Goal: Task Accomplishment & Management: Manage account settings

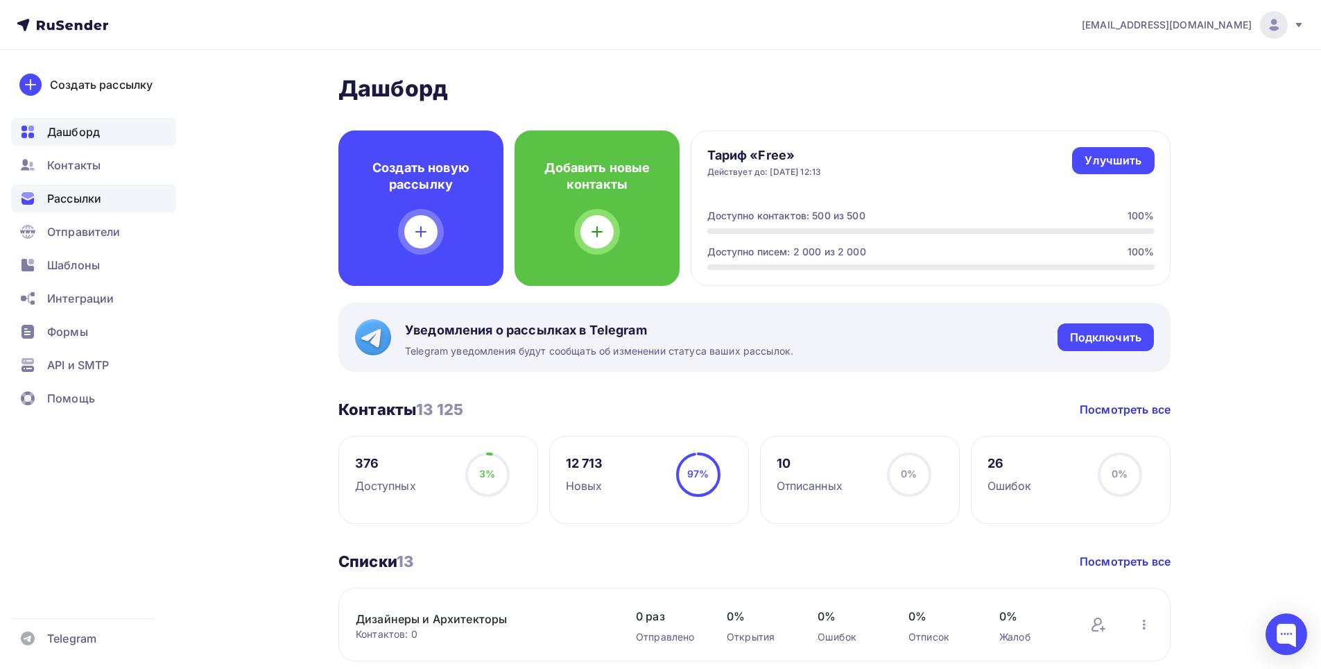
click at [80, 196] on span "Рассылки" at bounding box center [74, 198] width 54 height 17
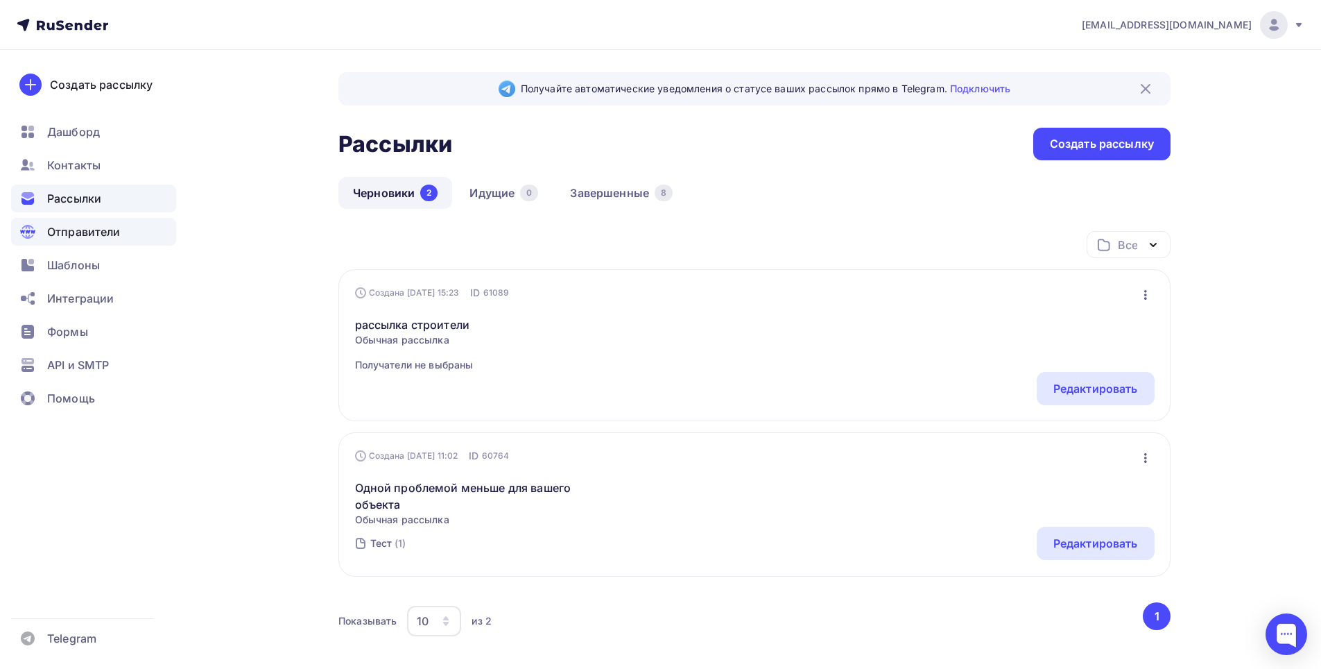
click at [84, 227] on span "Отправители" at bounding box center [84, 231] width 74 height 17
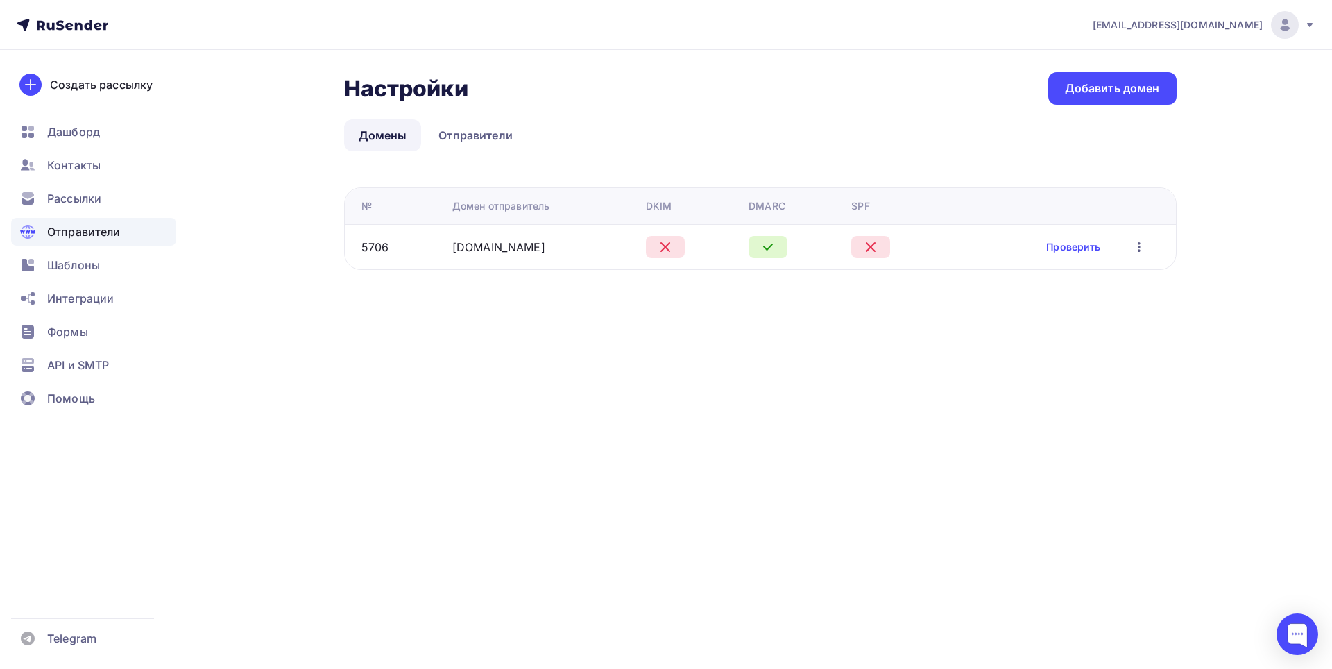
click at [669, 245] on icon at bounding box center [665, 247] width 8 height 8
click at [1069, 244] on link "Проверить" at bounding box center [1073, 247] width 54 height 14
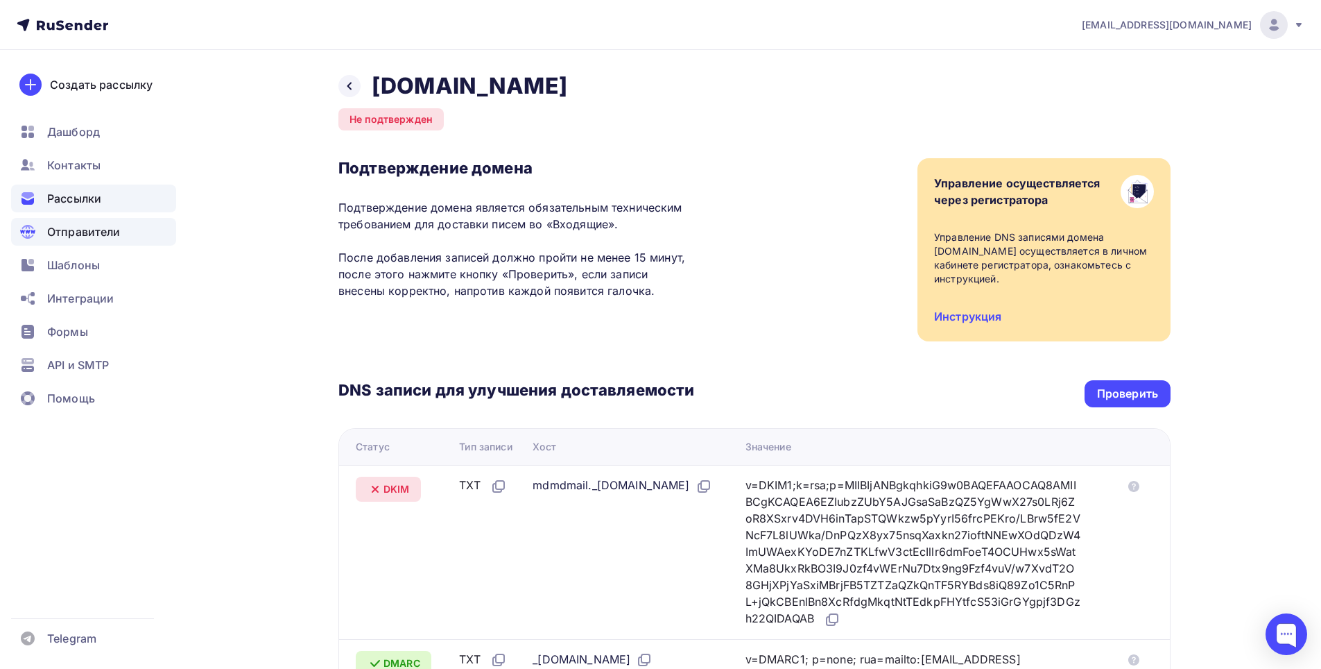
click at [87, 209] on div "Рассылки" at bounding box center [93, 198] width 165 height 28
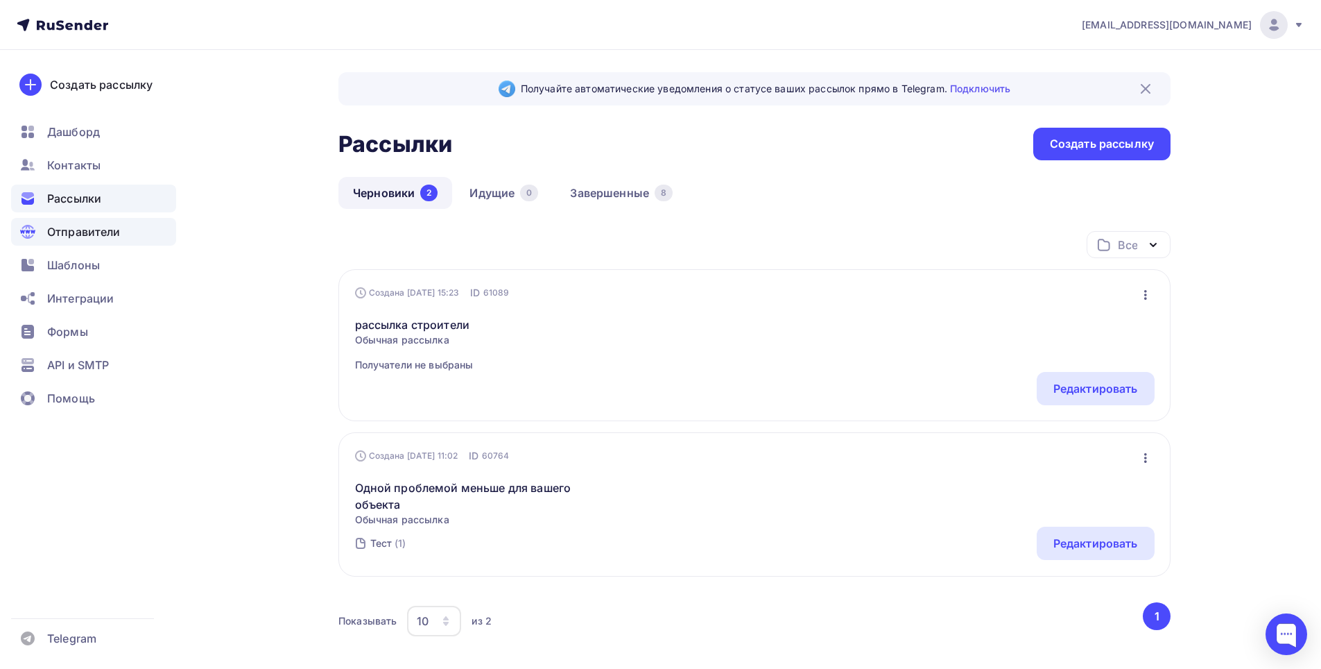
click at [87, 232] on span "Отправители" at bounding box center [84, 231] width 74 height 17
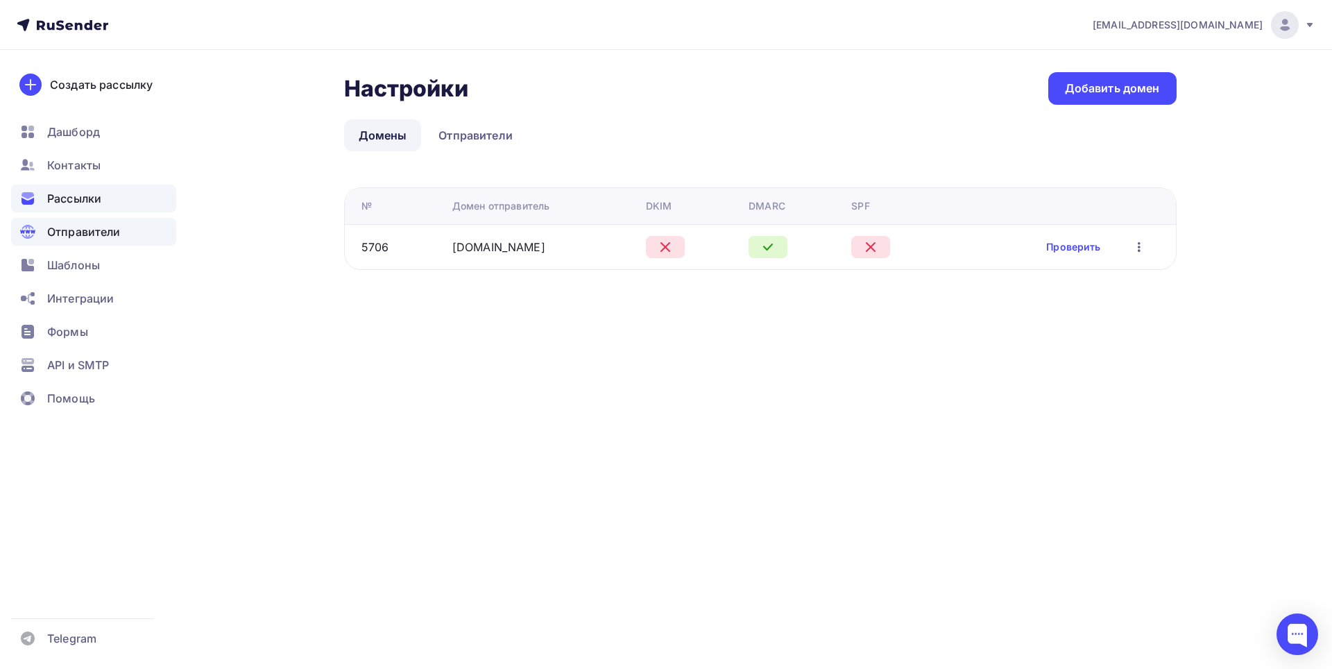
click at [84, 200] on span "Рассылки" at bounding box center [74, 198] width 54 height 17
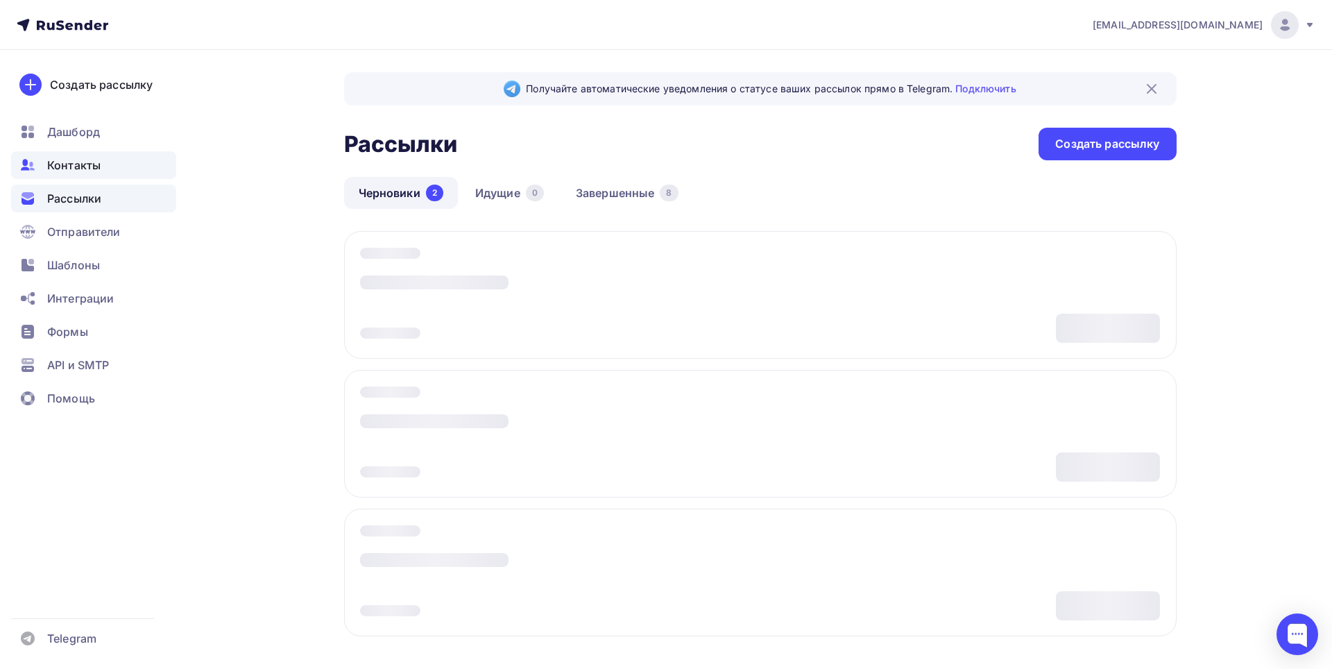
click at [96, 162] on span "Контакты" at bounding box center [73, 165] width 53 height 17
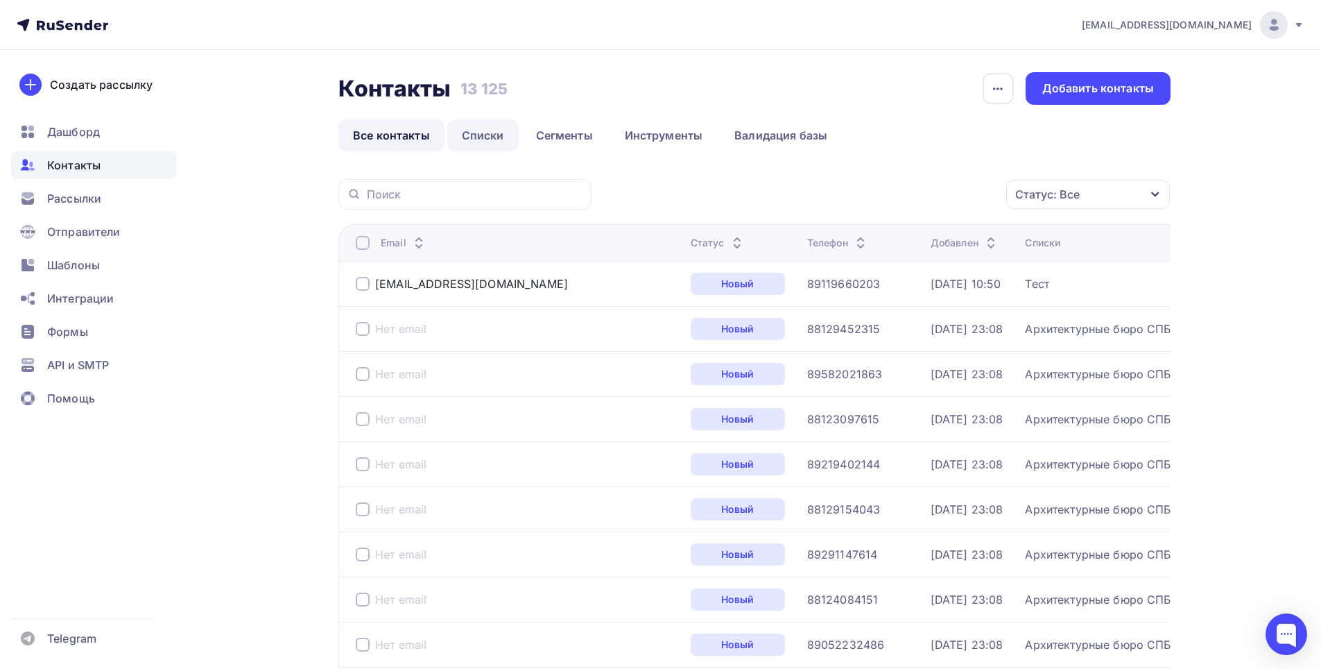
click at [474, 144] on link "Списки" at bounding box center [482, 135] width 71 height 32
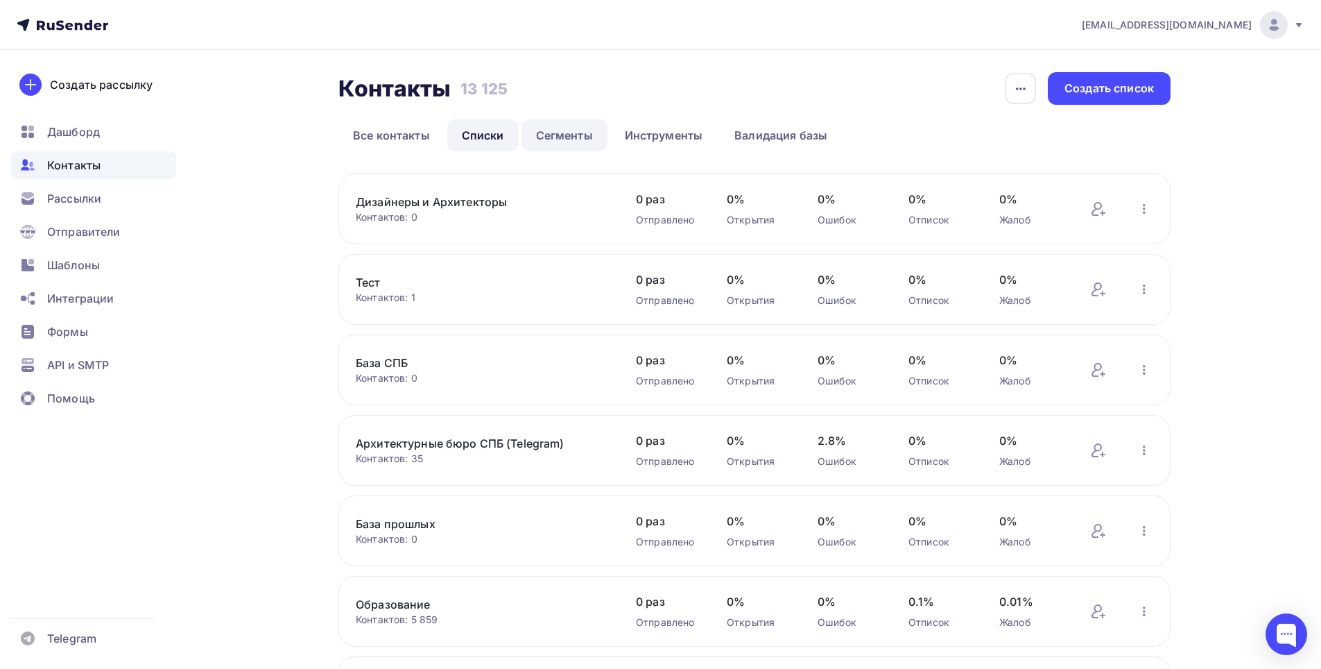
click at [562, 137] on link "Сегменты" at bounding box center [565, 135] width 86 height 32
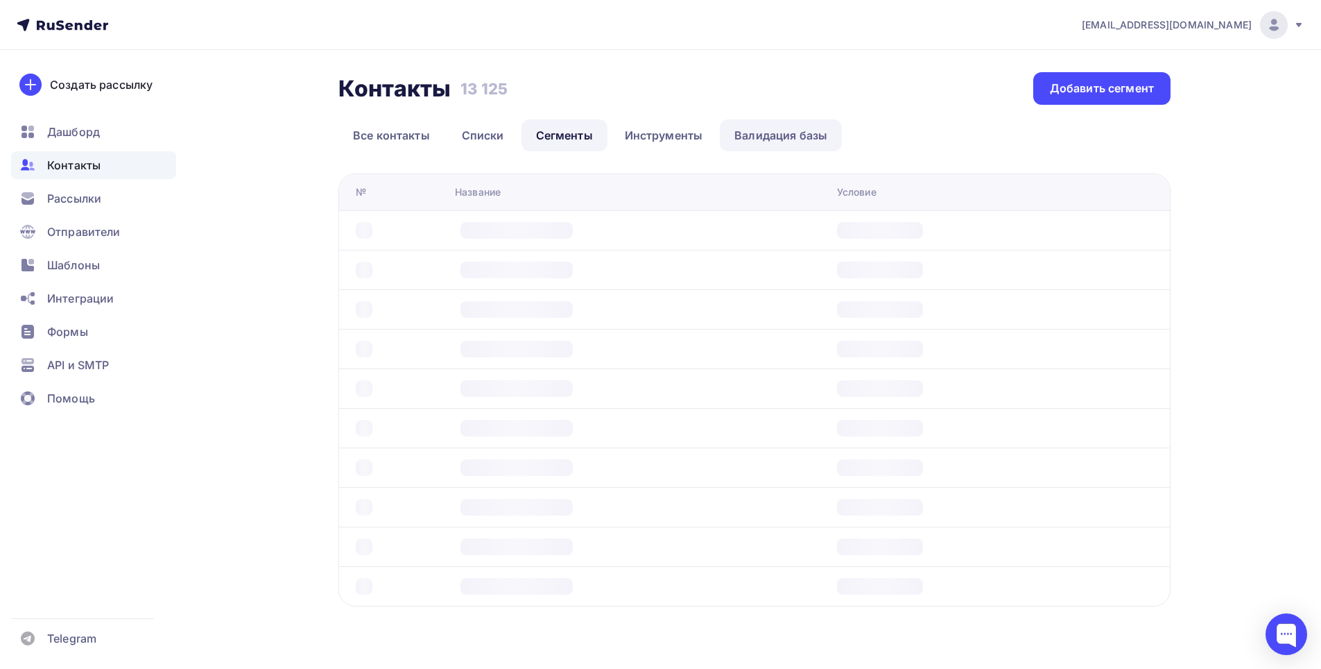
click at [773, 136] on link "Валидация базы" at bounding box center [781, 135] width 122 height 32
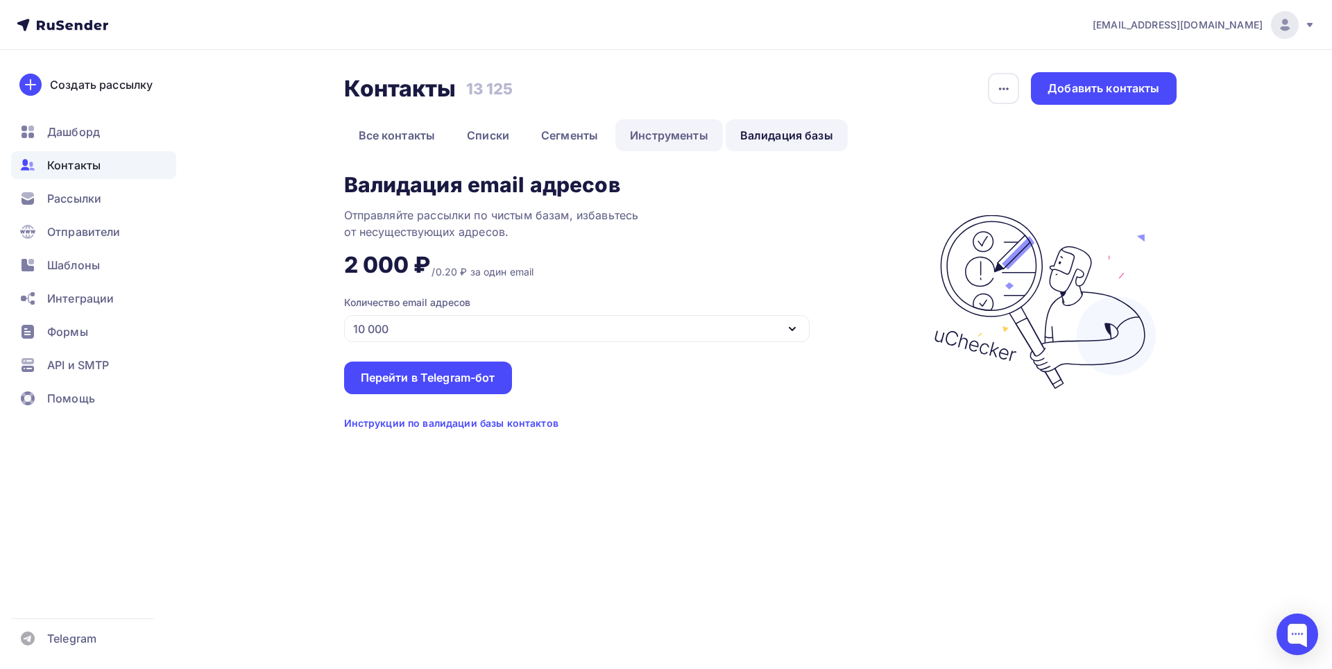
click at [687, 137] on link "Инструменты" at bounding box center [669, 135] width 108 height 32
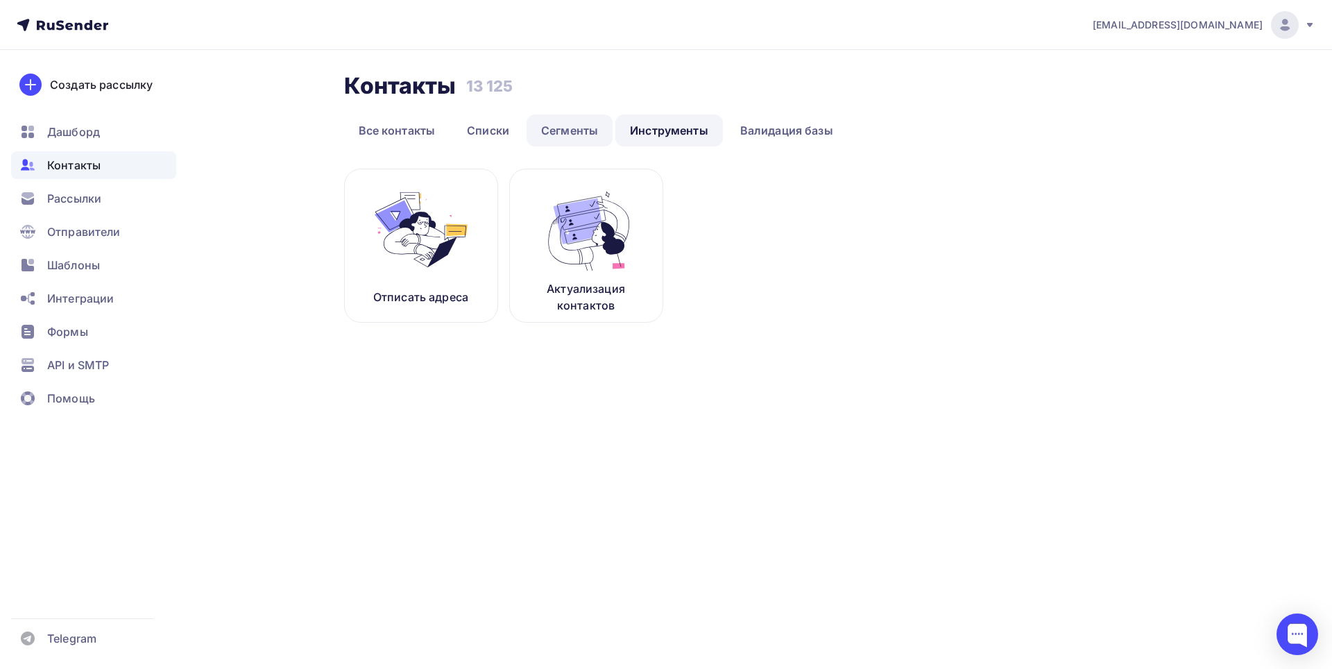
click at [555, 137] on link "Сегменты" at bounding box center [569, 130] width 86 height 32
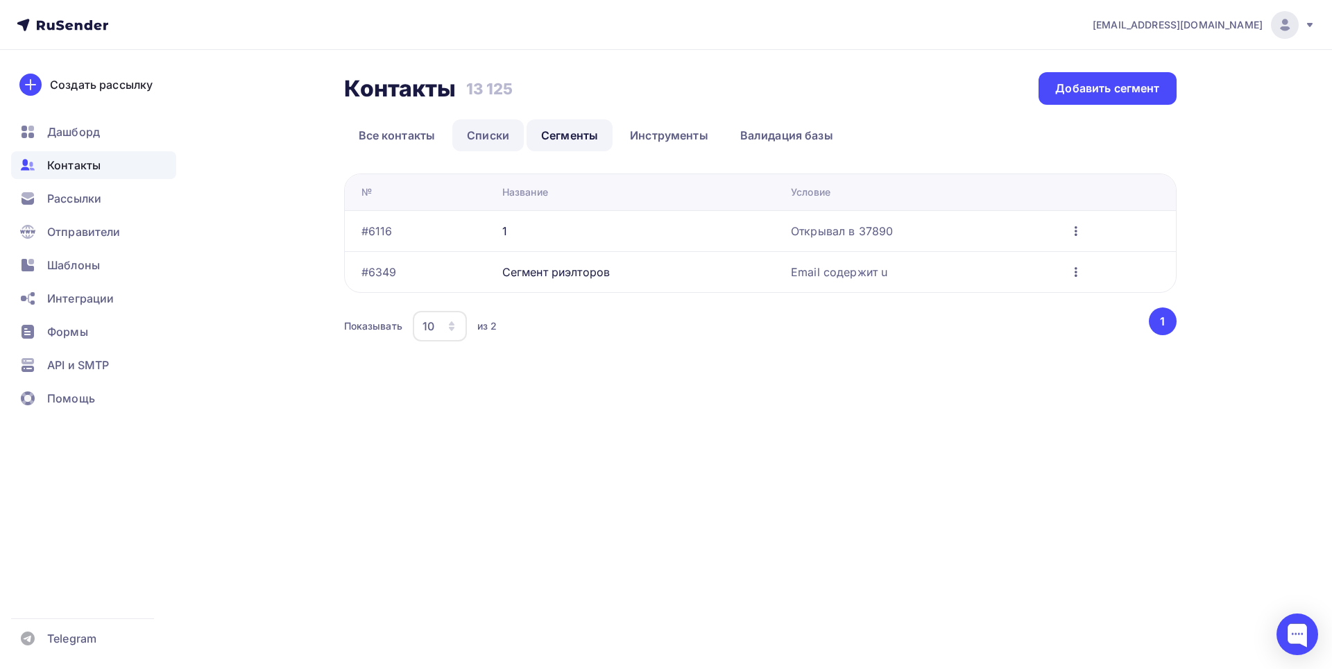
click at [482, 137] on link "Списки" at bounding box center [487, 135] width 71 height 32
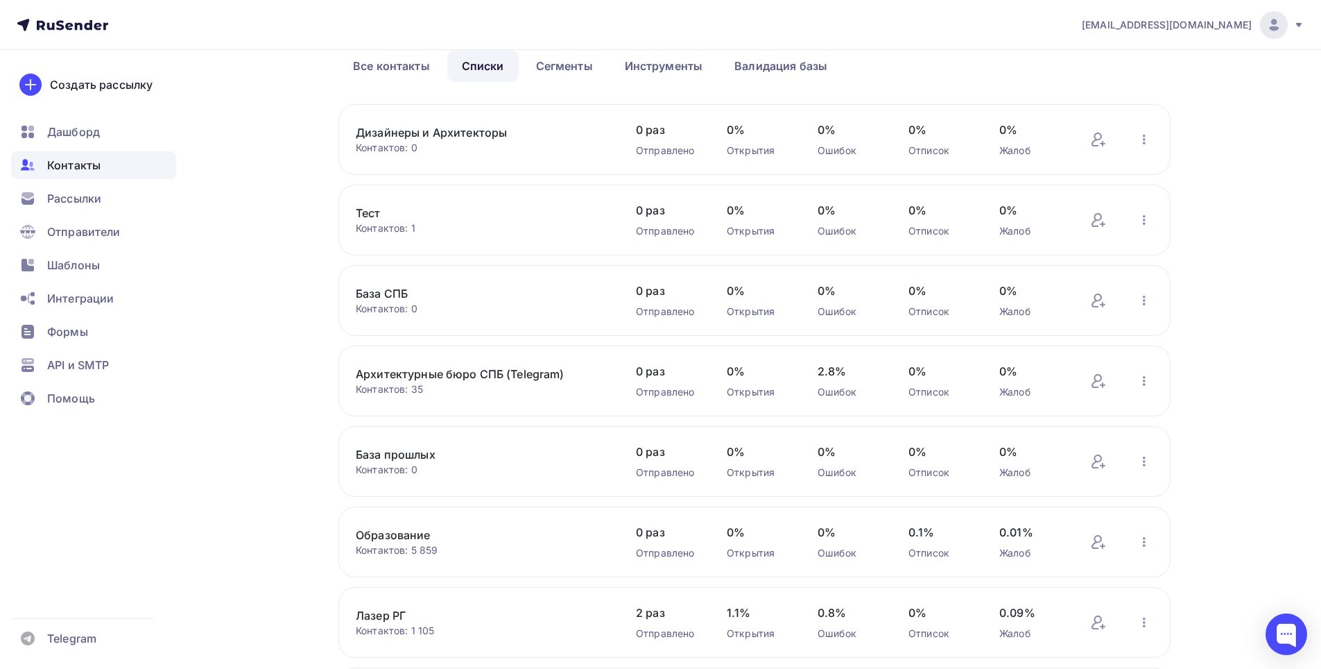
scroll to position [407, 0]
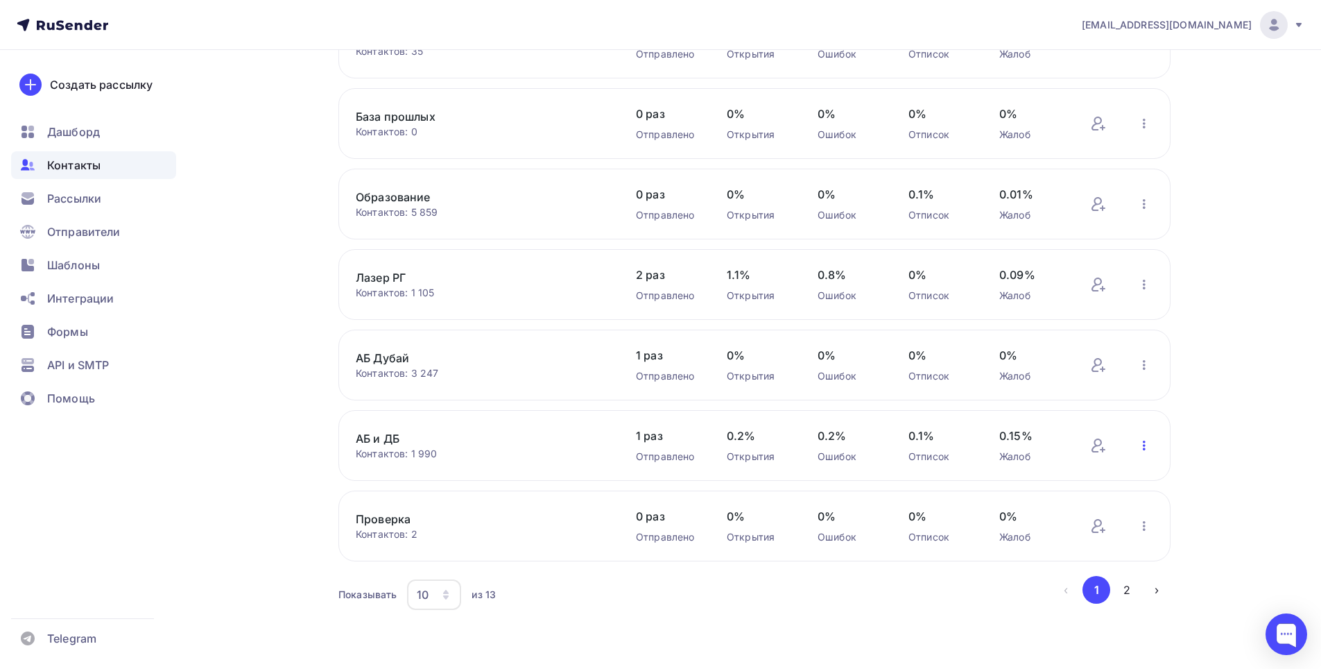
click at [1146, 447] on icon "button" at bounding box center [1144, 445] width 17 height 17
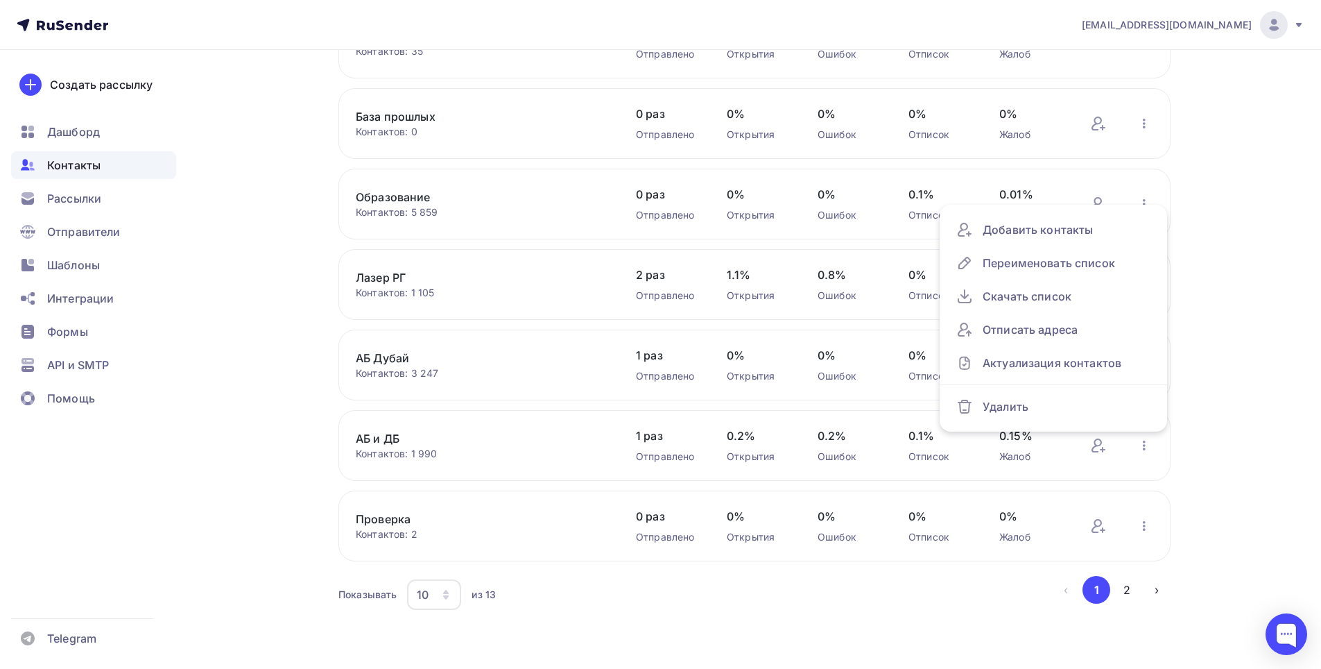
click at [746, 607] on div "Показывать 10 10 20 50 100 из 13" at bounding box center [695, 594] width 714 height 32
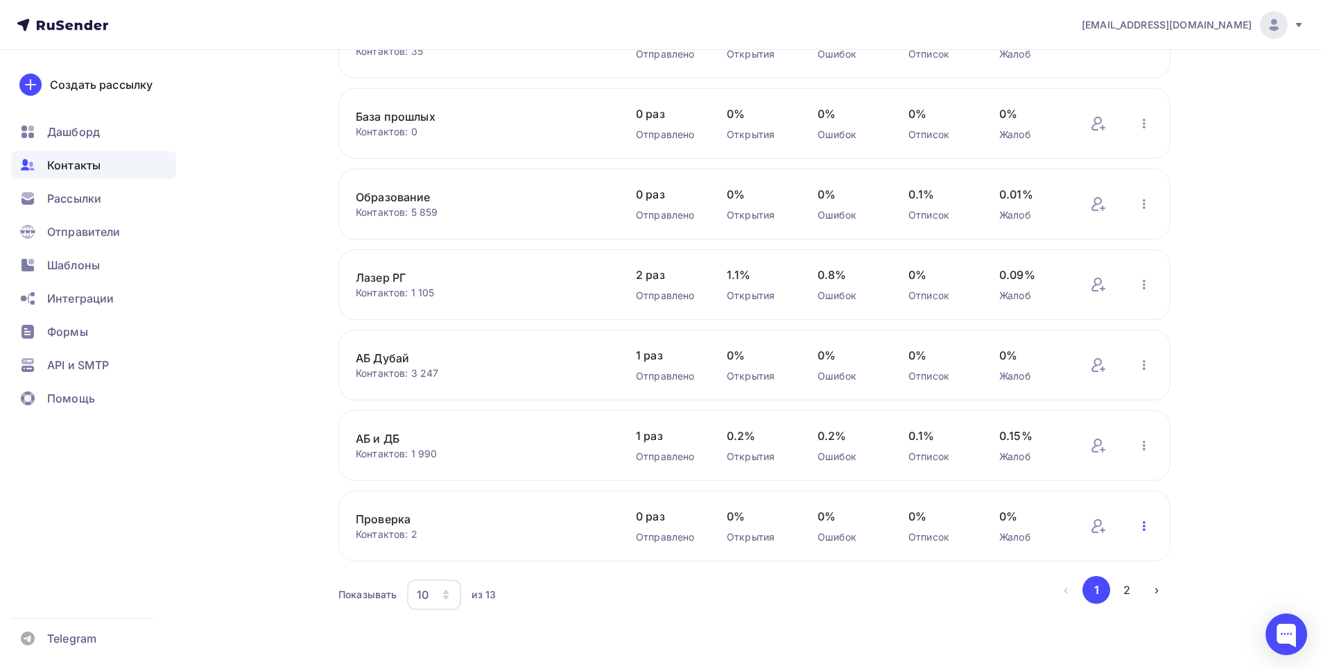
click at [1145, 527] on icon "button" at bounding box center [1144, 525] width 17 height 17
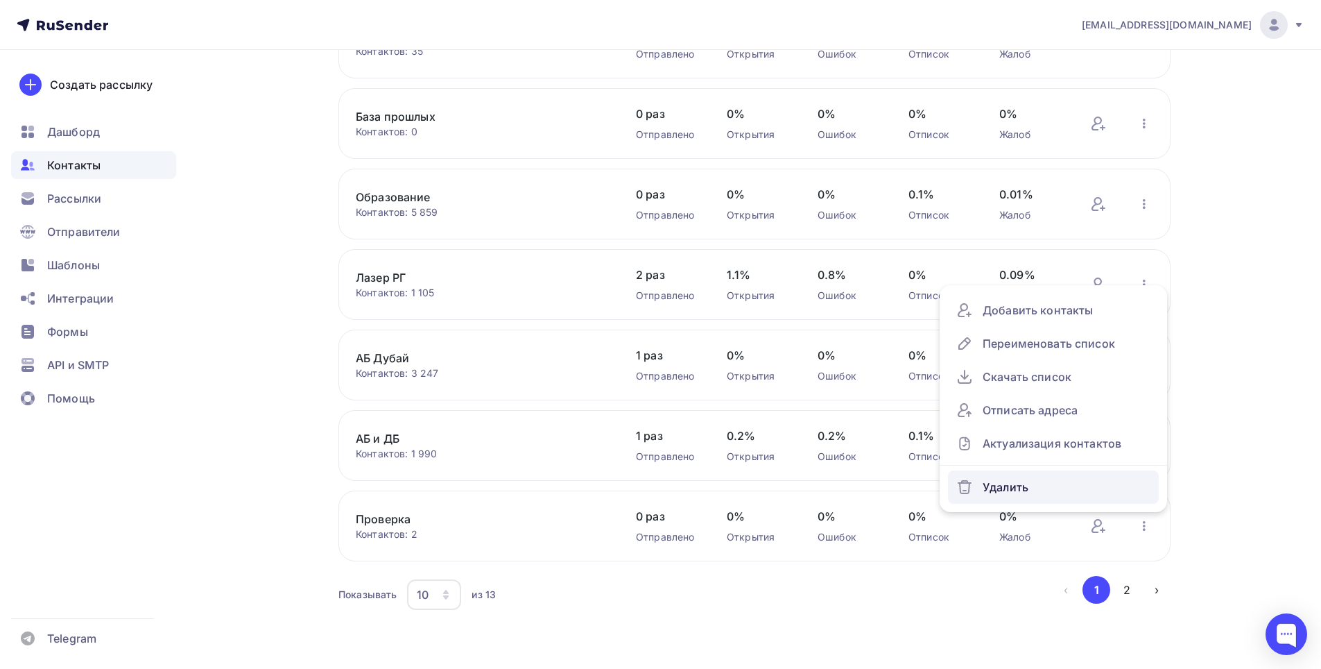
click at [1076, 490] on div "Удалить" at bounding box center [1053, 487] width 194 height 22
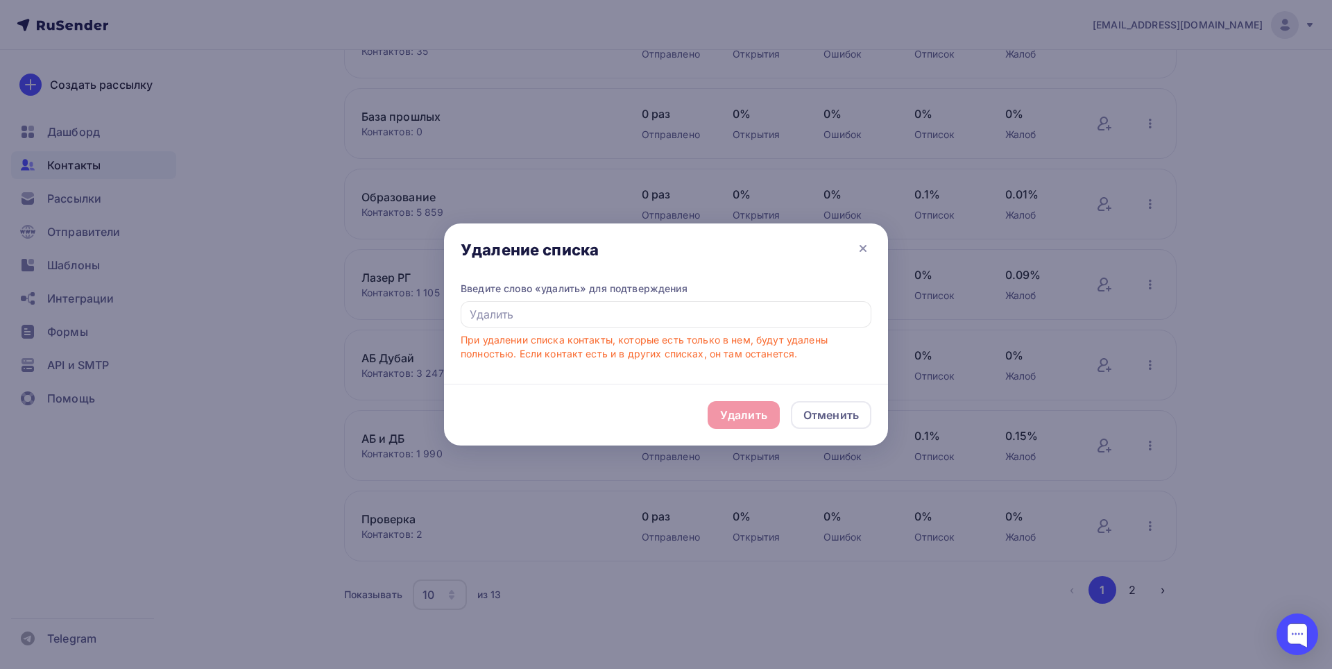
click at [739, 410] on div "Удалить Отменить" at bounding box center [666, 415] width 444 height 62
click at [635, 333] on div "При удалении списка контакты, которые есть только в нем, будут удалены полность…" at bounding box center [666, 347] width 411 height 28
click at [619, 325] on input "text" at bounding box center [666, 314] width 411 height 26
type input "E"
type input "Удалить"
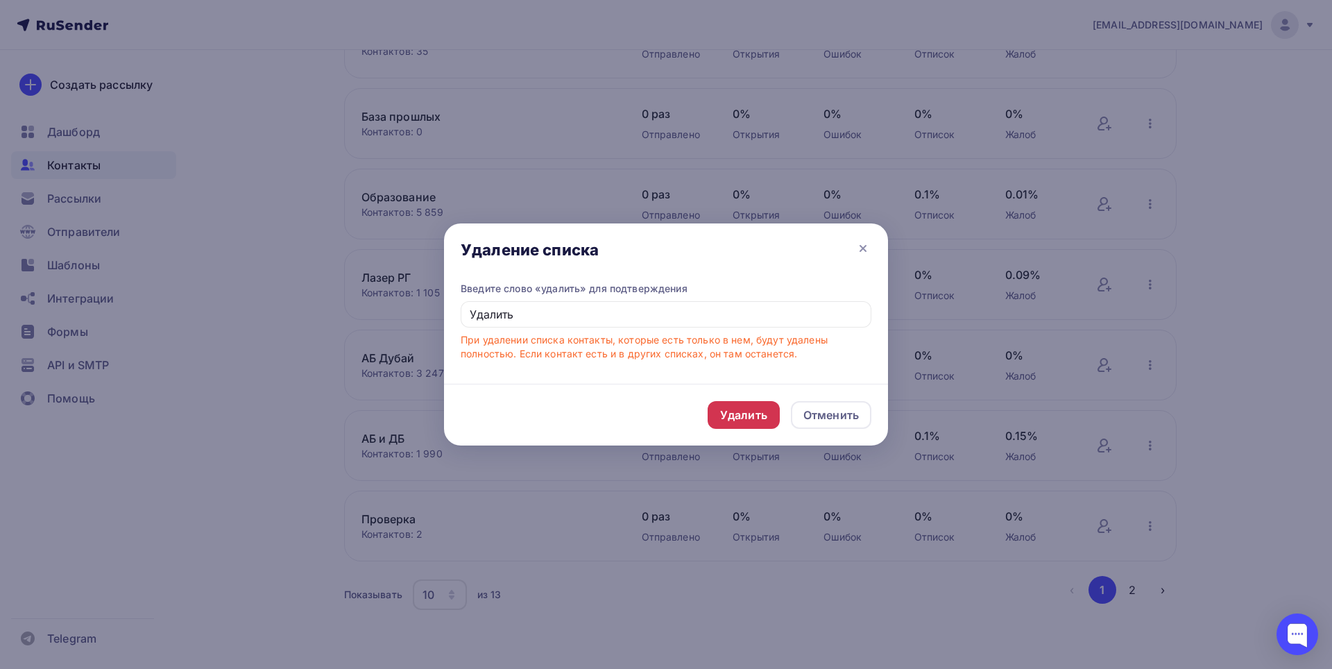
click at [733, 415] on div "Удалить" at bounding box center [743, 414] width 47 height 17
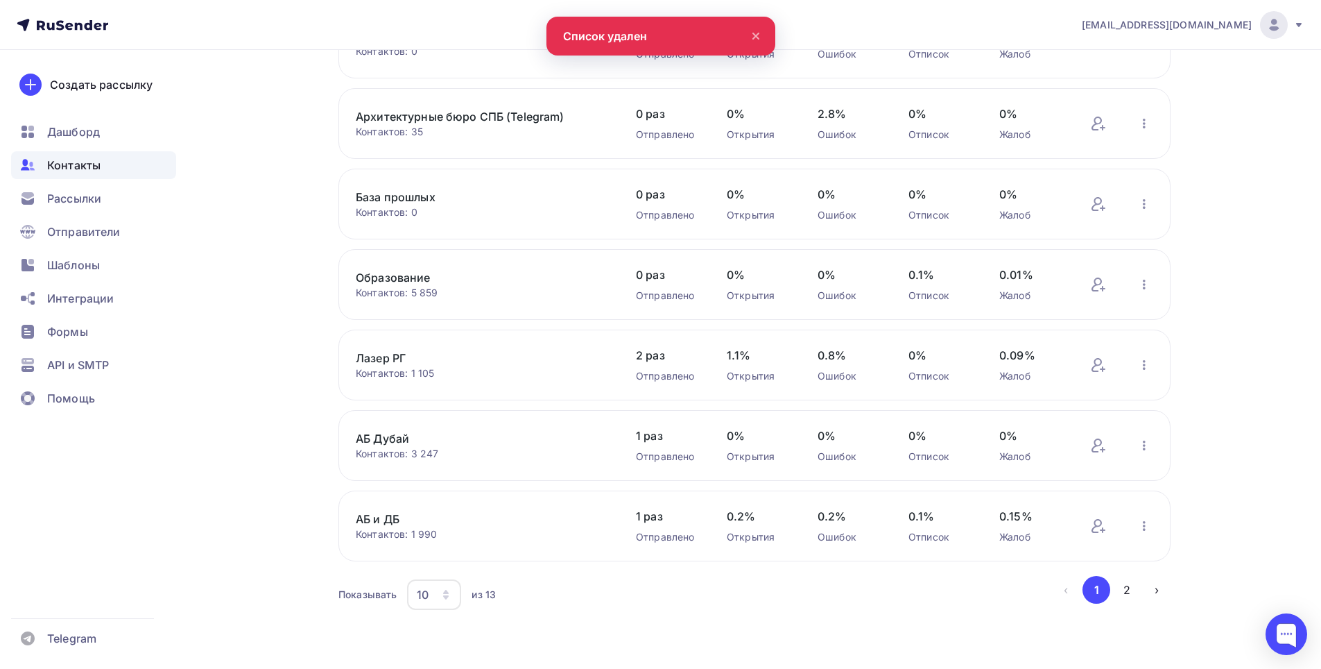
scroll to position [327, 0]
click at [1126, 588] on button "2" at bounding box center [1127, 590] width 28 height 28
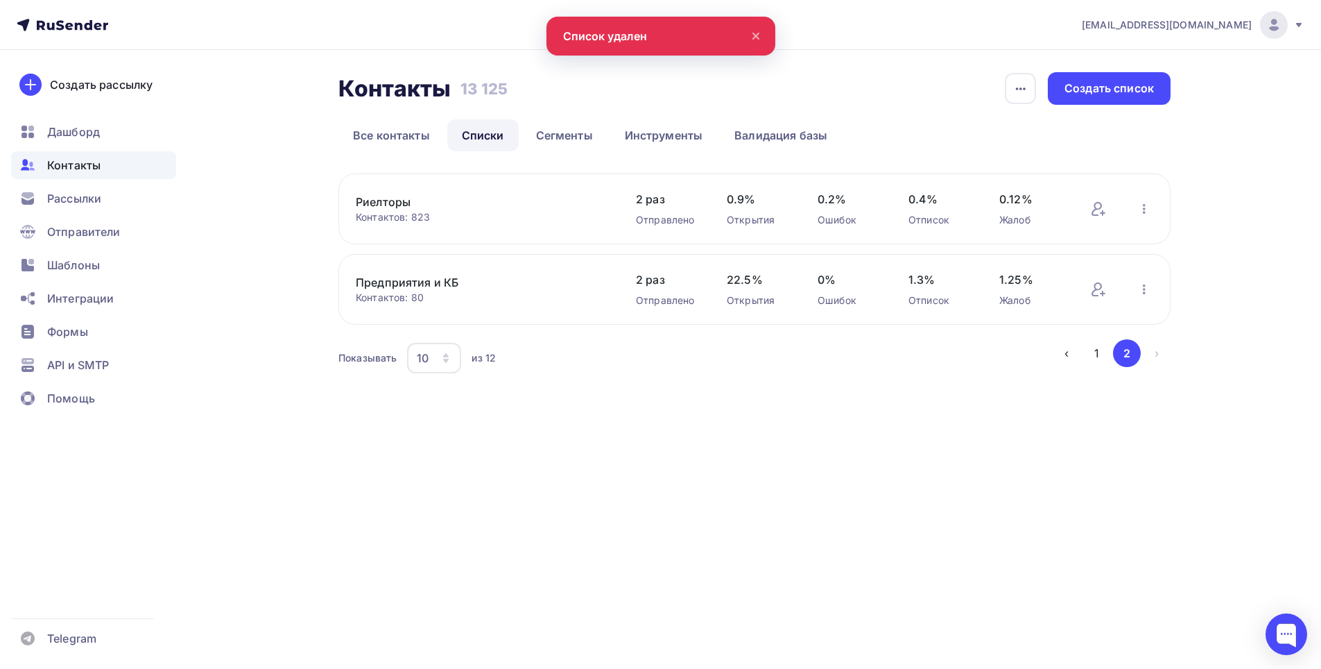
scroll to position [0, 0]
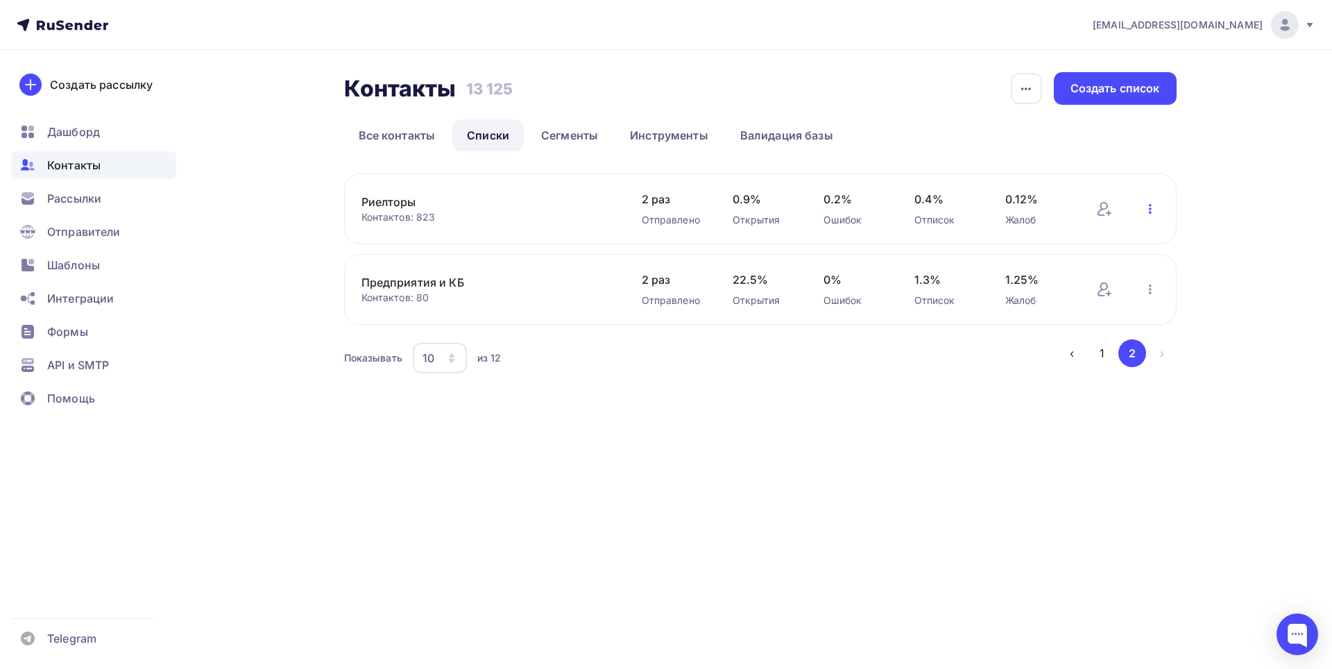
click at [1152, 212] on icon "button" at bounding box center [1150, 208] width 17 height 17
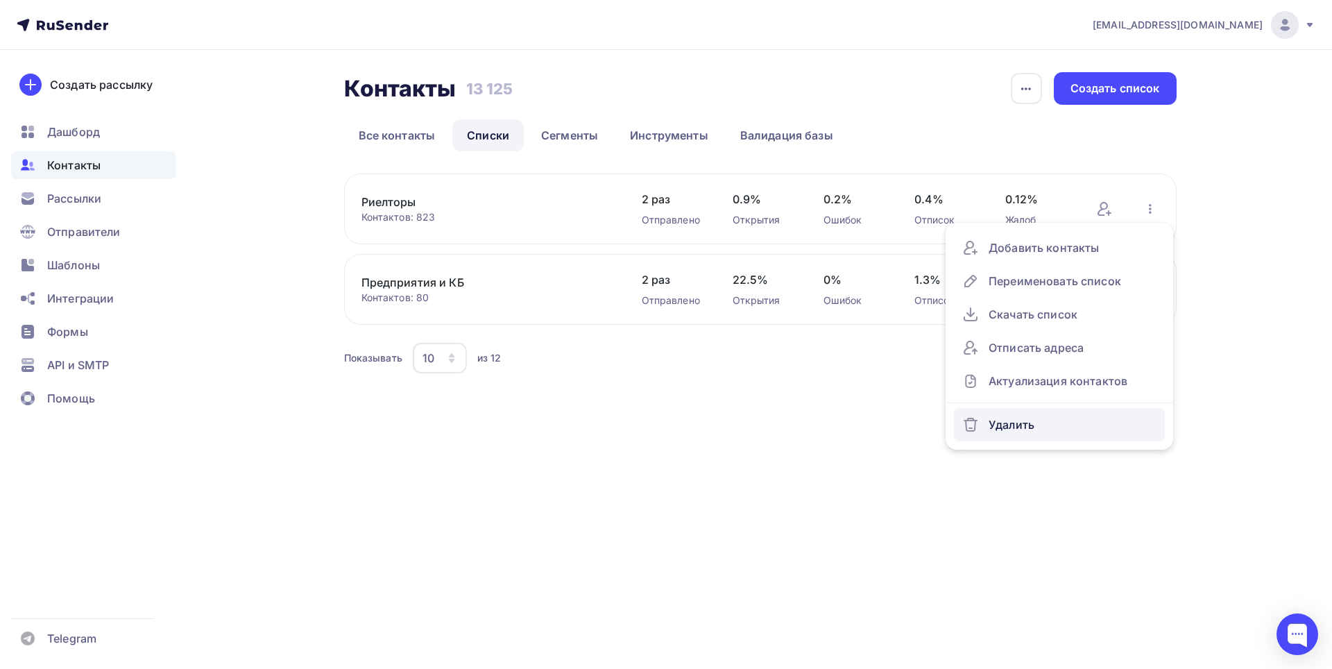
click at [1042, 418] on div "Удалить" at bounding box center [1059, 424] width 194 height 22
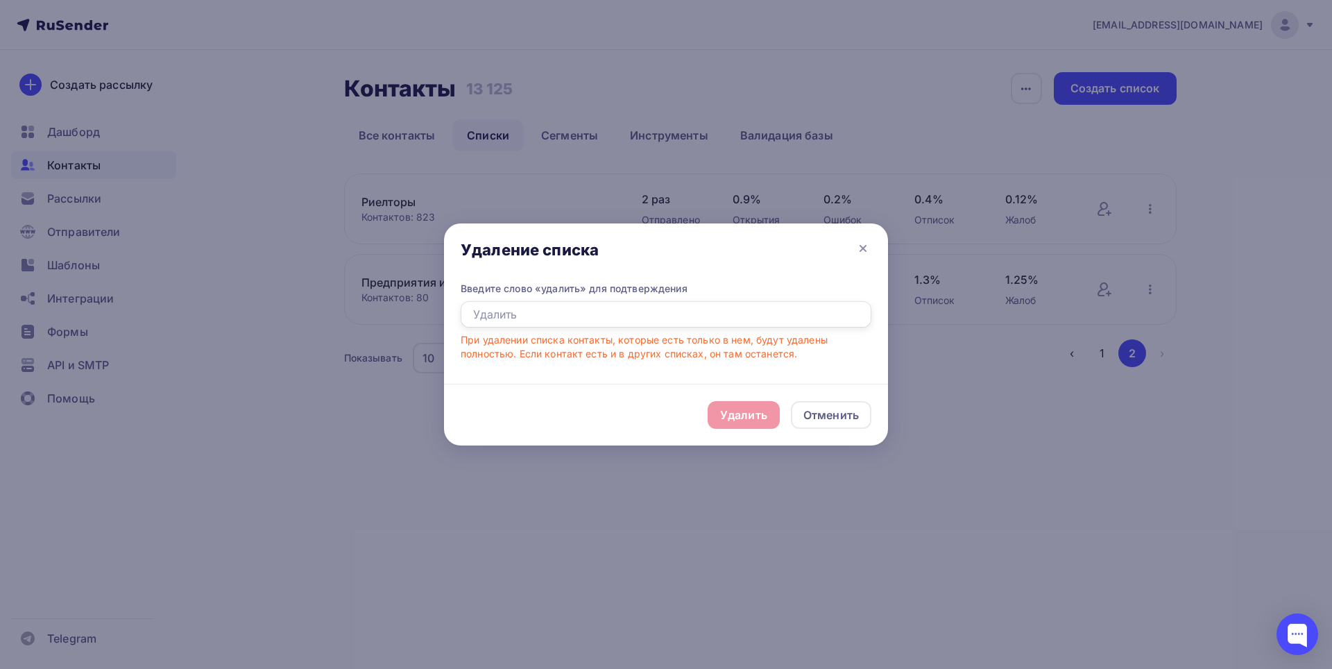
click at [601, 327] on input "text" at bounding box center [666, 314] width 411 height 26
type input "Удалить"
click at [734, 422] on div "Удалить" at bounding box center [743, 414] width 47 height 17
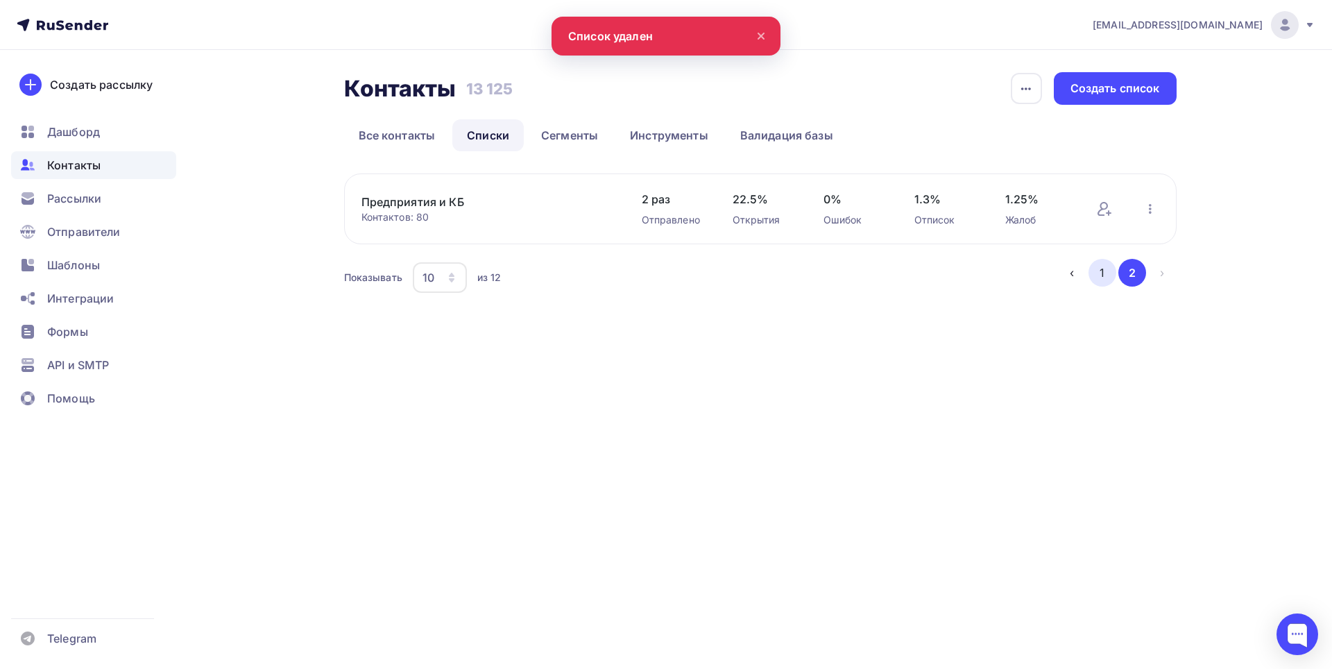
click at [1106, 273] on button "1" at bounding box center [1102, 273] width 28 height 28
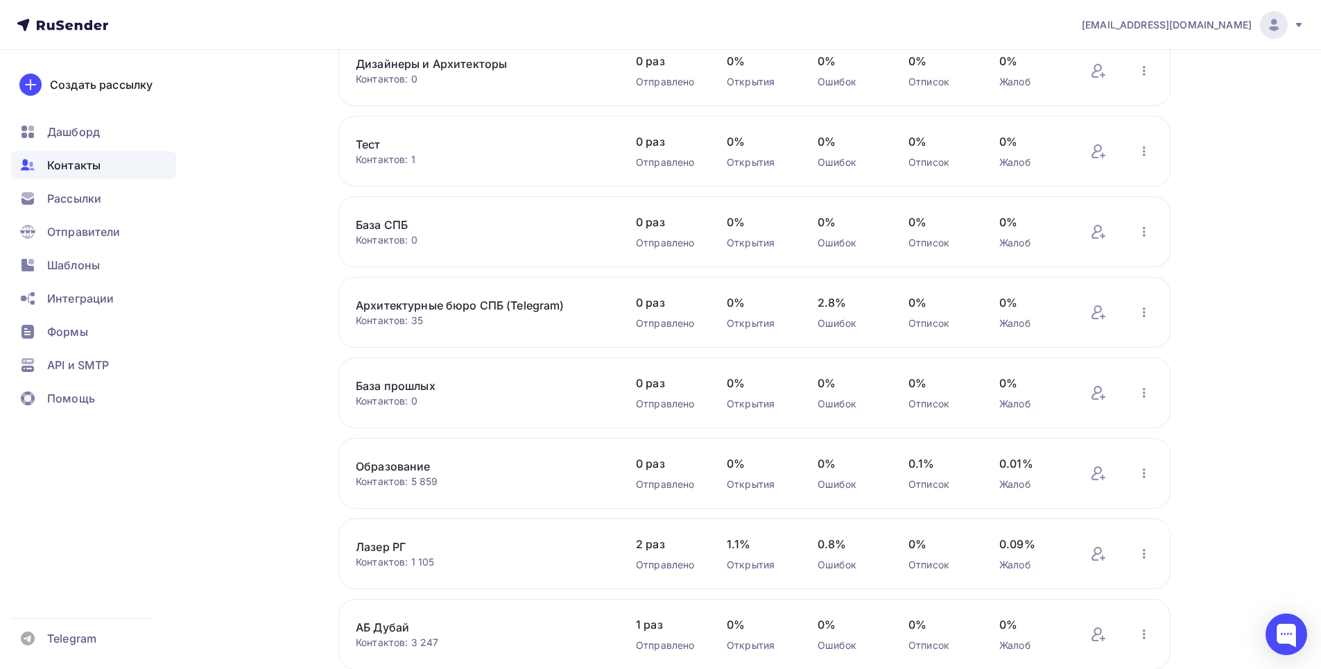
scroll to position [139, 0]
click at [1146, 234] on icon "button" at bounding box center [1144, 231] width 17 height 17
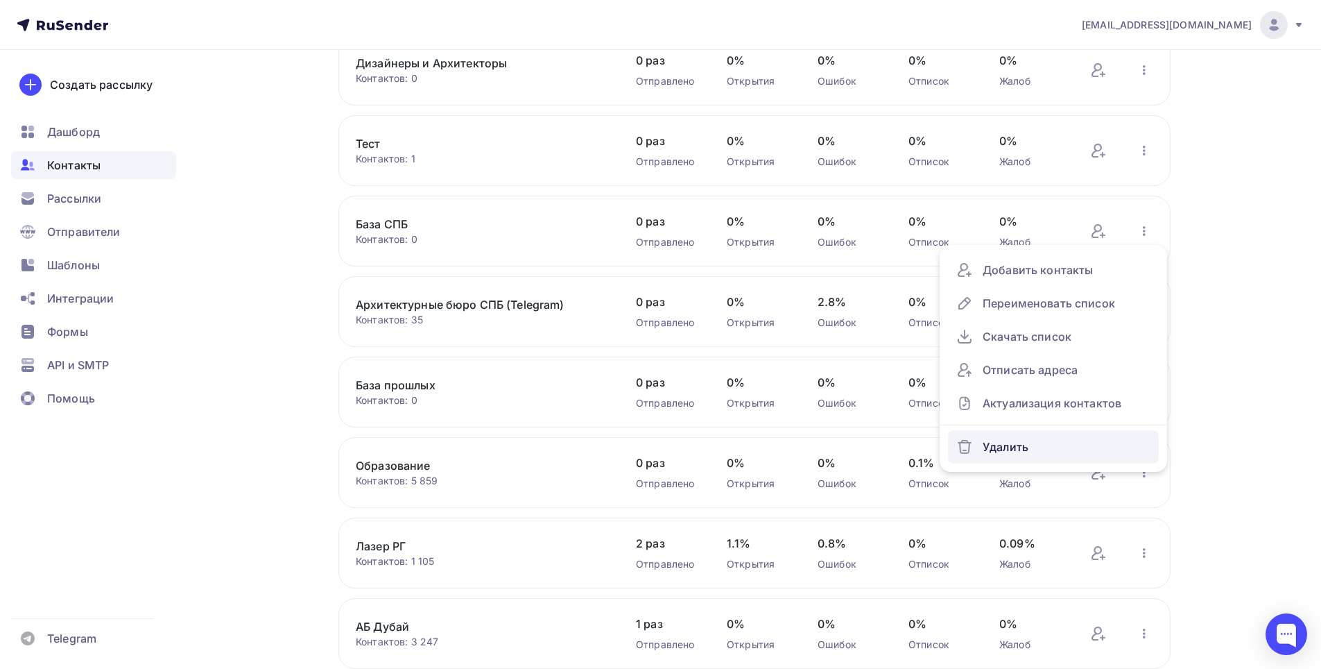
click at [1032, 440] on div "Удалить" at bounding box center [1053, 447] width 194 height 22
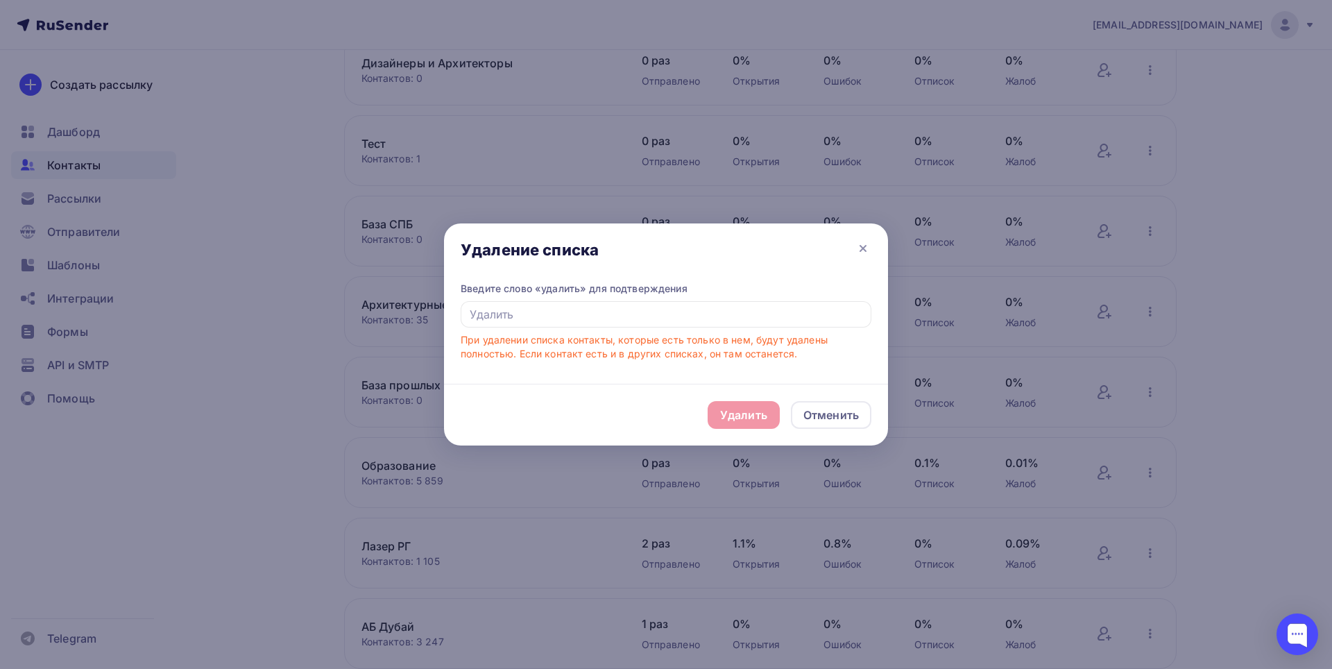
click at [737, 411] on div "Удалить Отменить" at bounding box center [666, 415] width 444 height 62
click at [649, 320] on input "text" at bounding box center [666, 314] width 411 height 26
type input "Удалить"
click at [755, 431] on div "Удалить Отменить" at bounding box center [666, 415] width 444 height 62
click at [753, 421] on div "Удалить" at bounding box center [743, 414] width 47 height 17
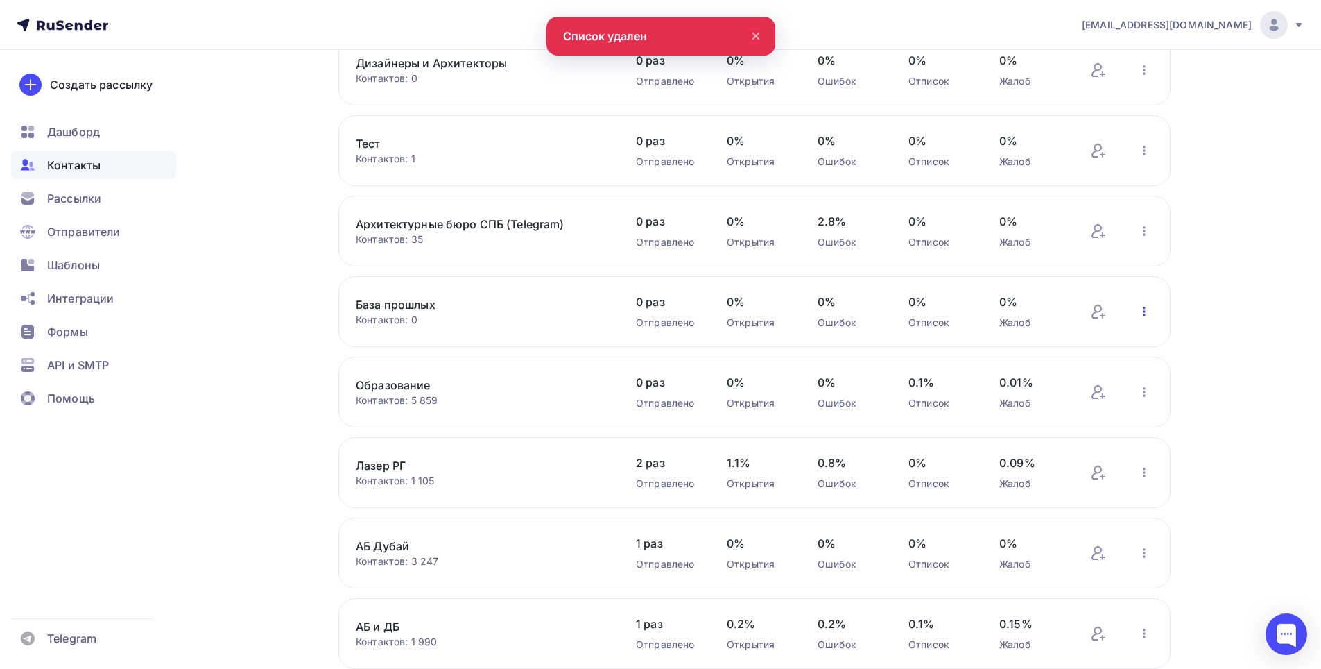
click at [1143, 313] on icon "button" at bounding box center [1144, 311] width 17 height 17
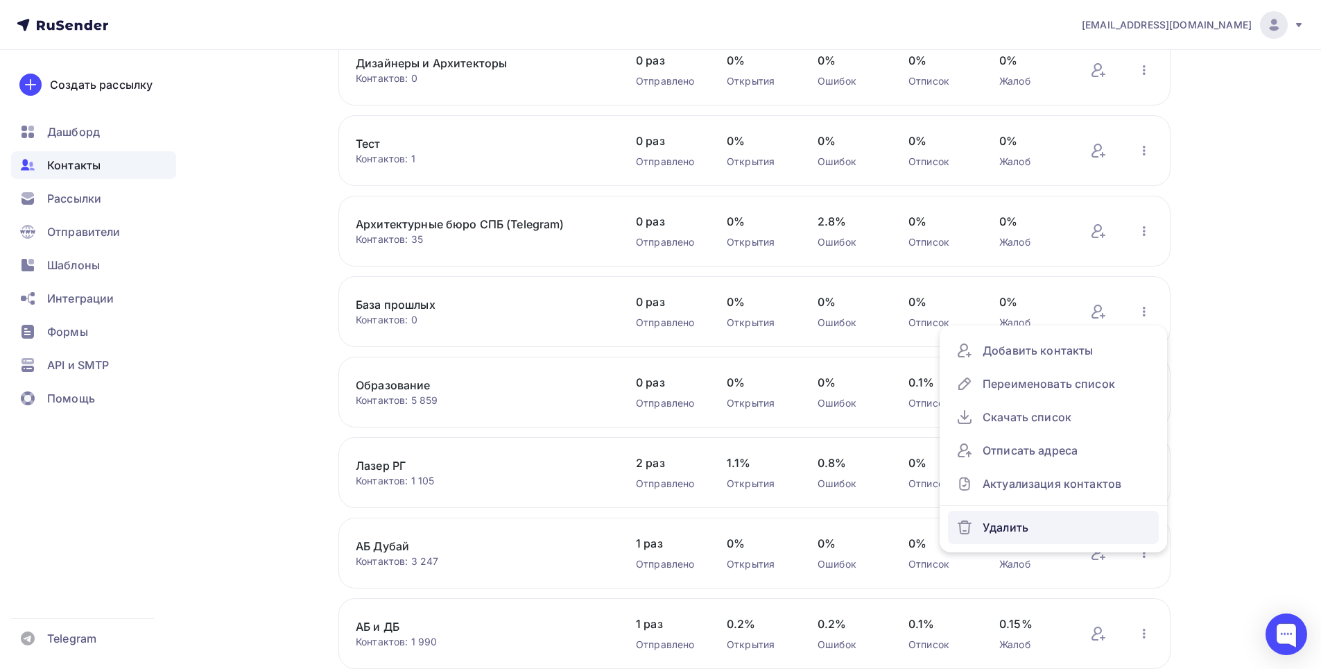
click at [1005, 526] on div "Удалить" at bounding box center [1053, 527] width 194 height 22
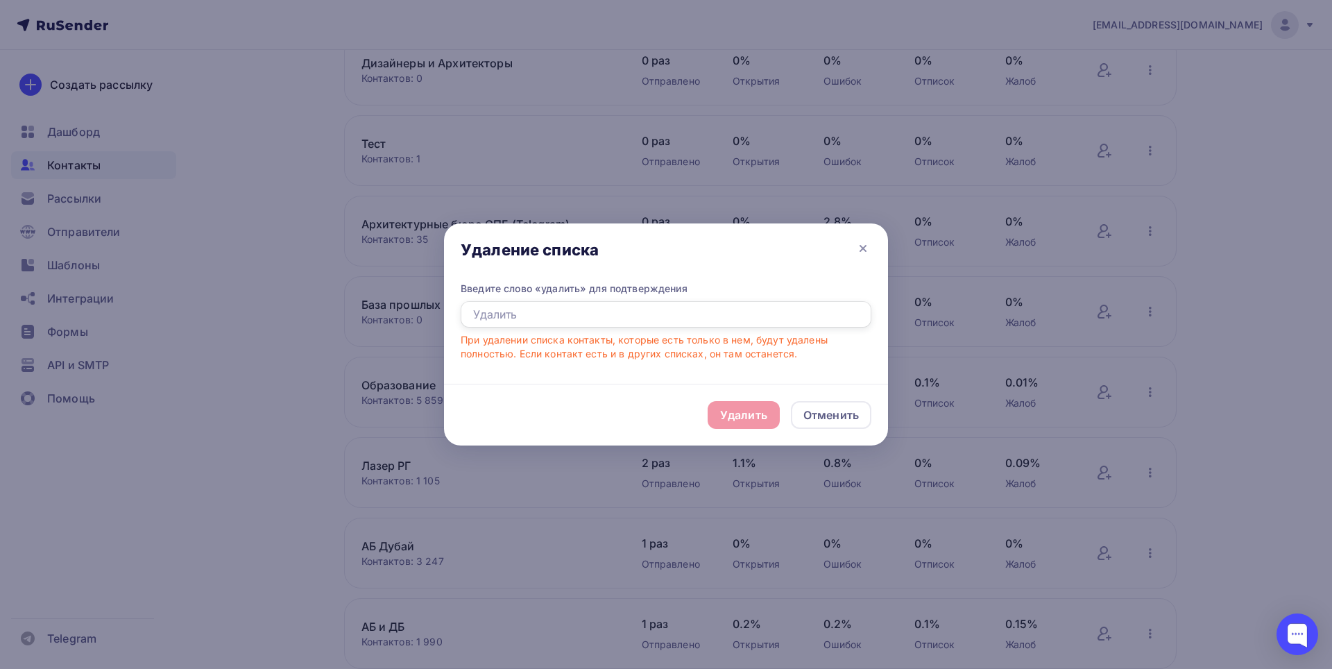
click at [585, 320] on input "text" at bounding box center [666, 314] width 411 height 26
type input "Удалить"
click at [753, 426] on div "Удалить" at bounding box center [743, 415] width 72 height 28
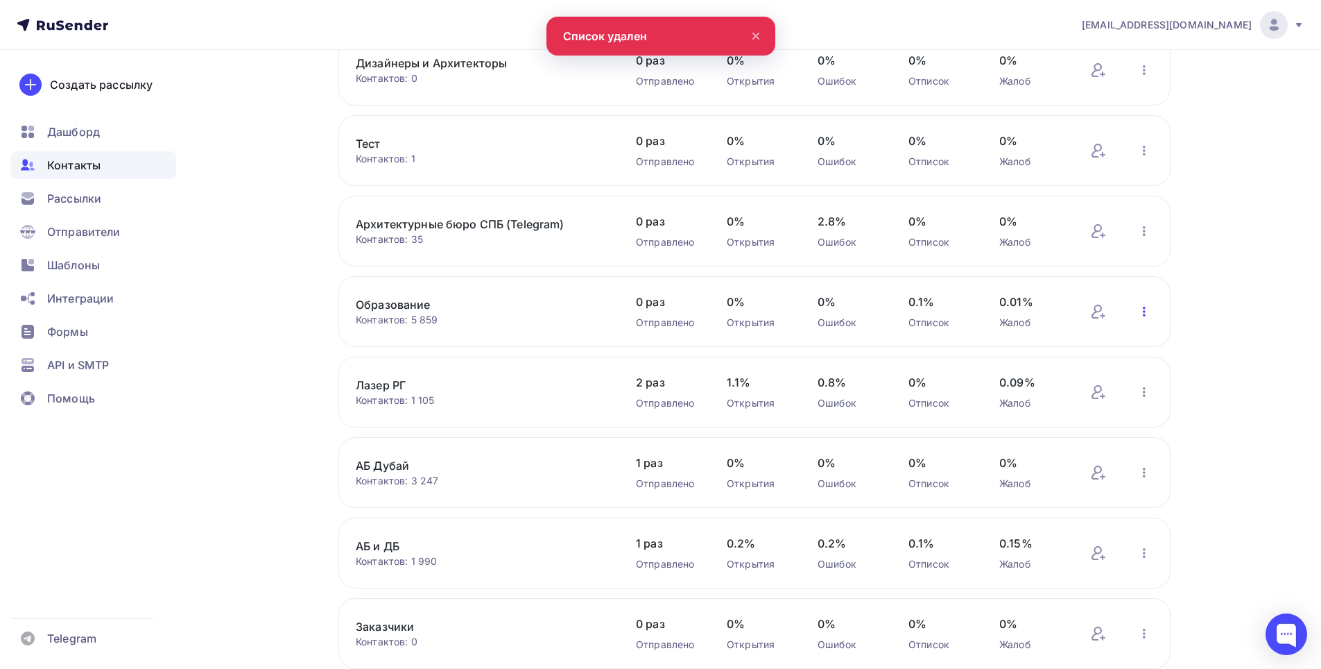
click at [1138, 317] on icon "button" at bounding box center [1144, 311] width 17 height 17
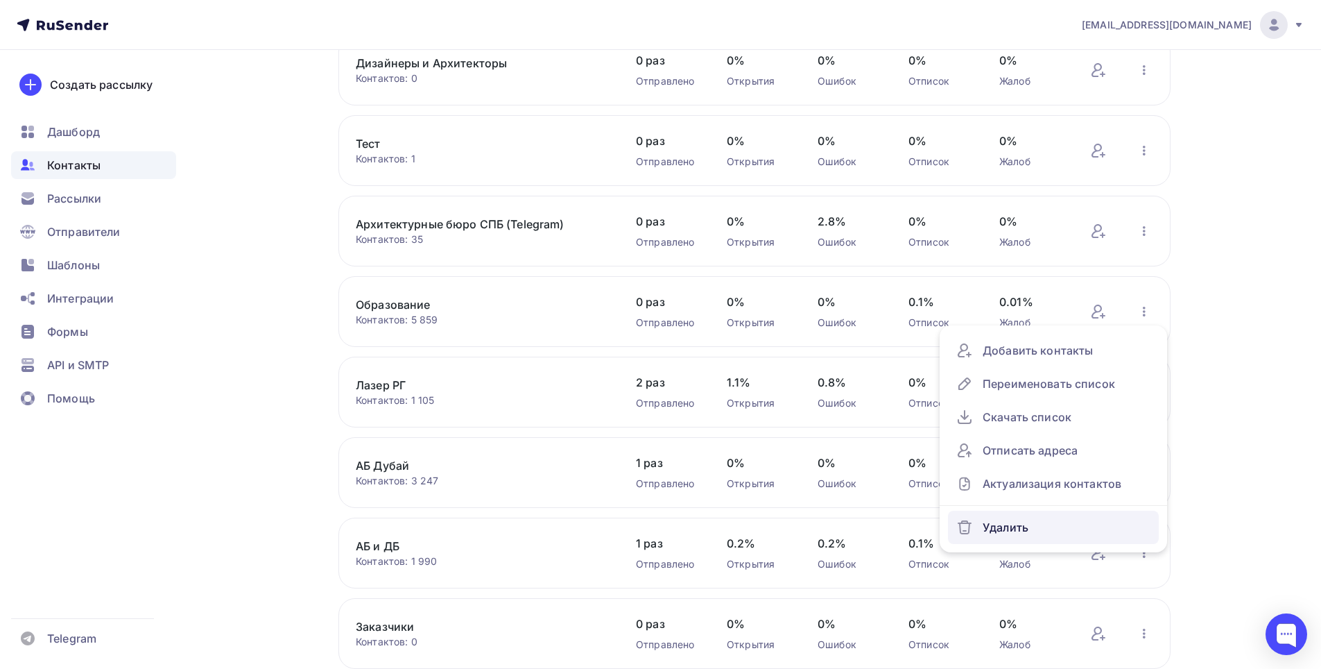
click at [1001, 533] on div "Удалить" at bounding box center [1053, 527] width 194 height 22
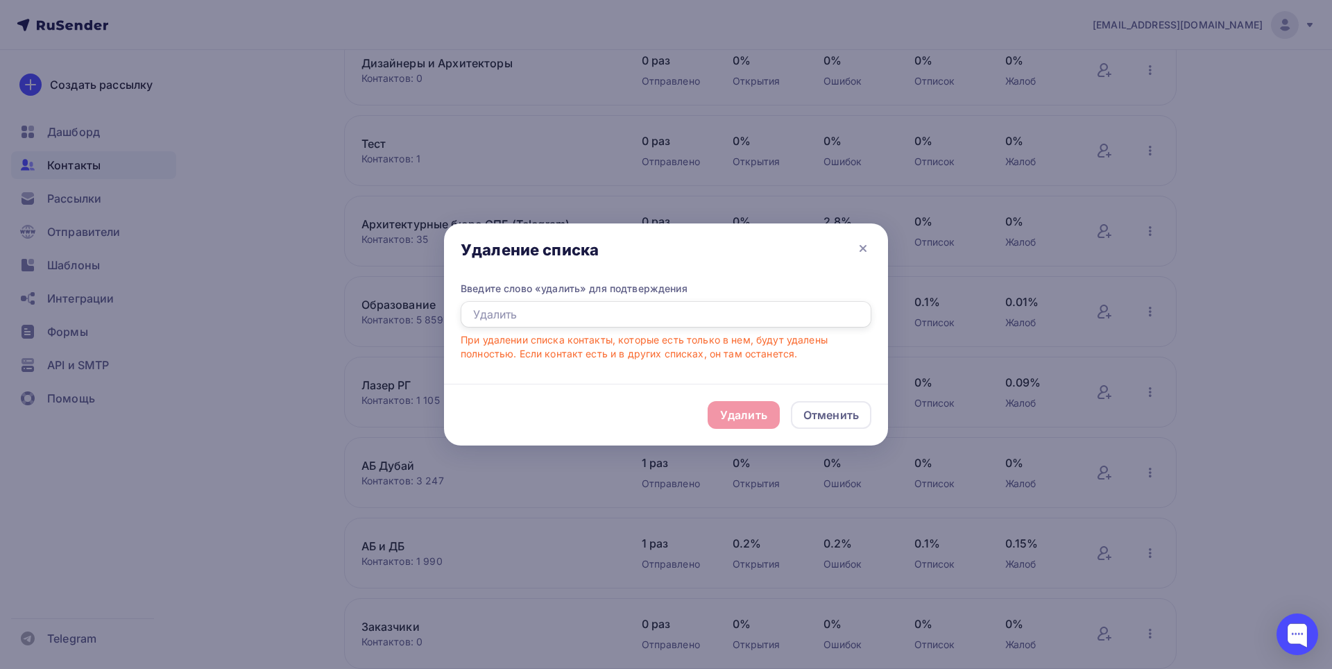
click at [539, 319] on input "text" at bounding box center [666, 314] width 411 height 26
type input "Удалить"
click at [737, 413] on div "Удалить" at bounding box center [743, 414] width 47 height 17
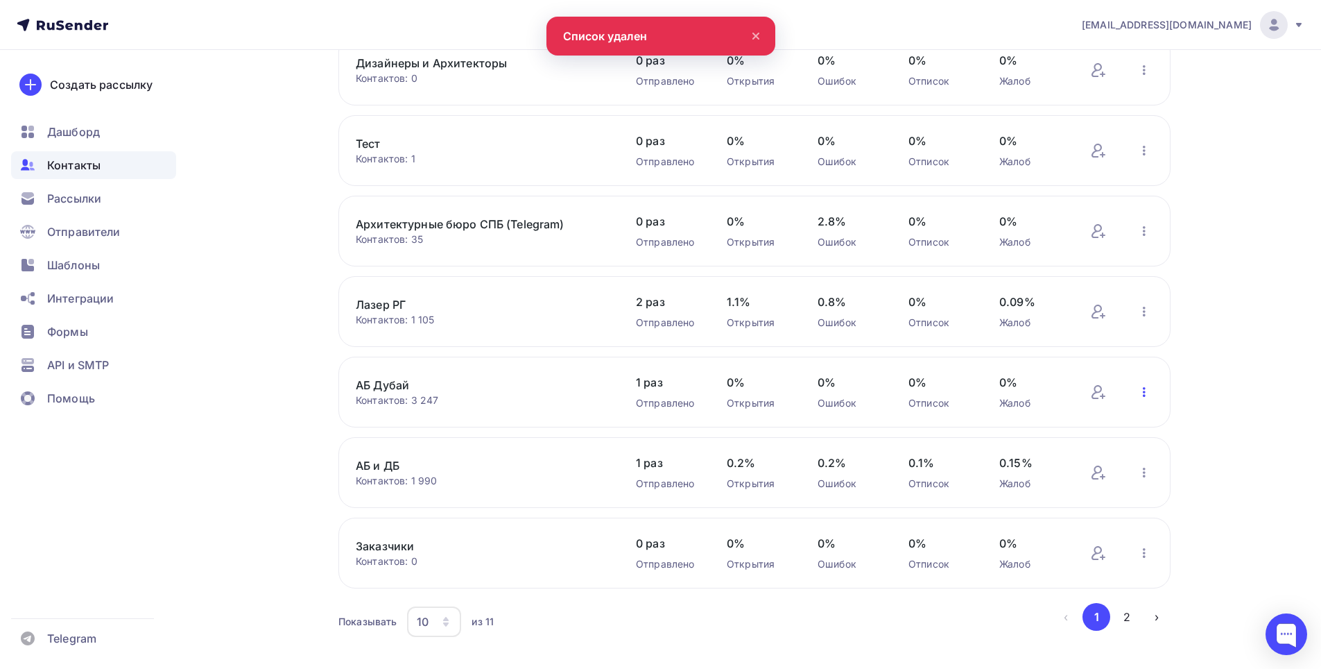
click at [1151, 394] on icon "button" at bounding box center [1144, 392] width 17 height 17
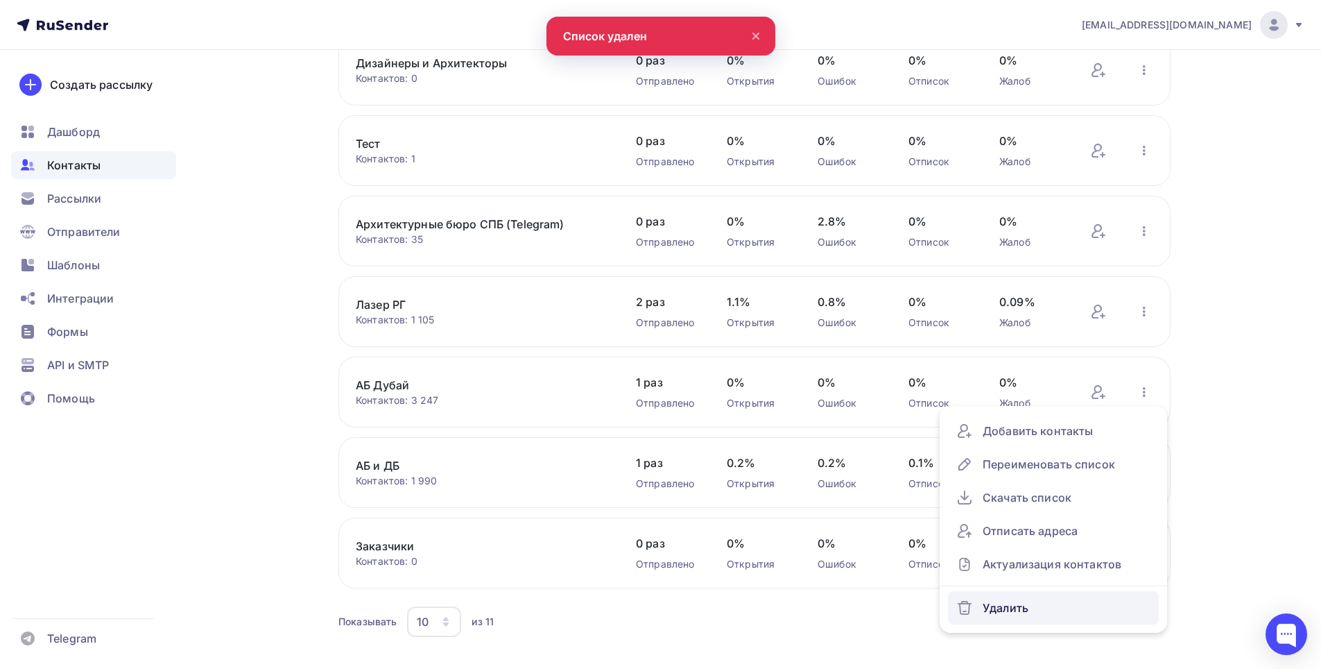
click at [1004, 612] on div "Удалить" at bounding box center [1053, 607] width 194 height 22
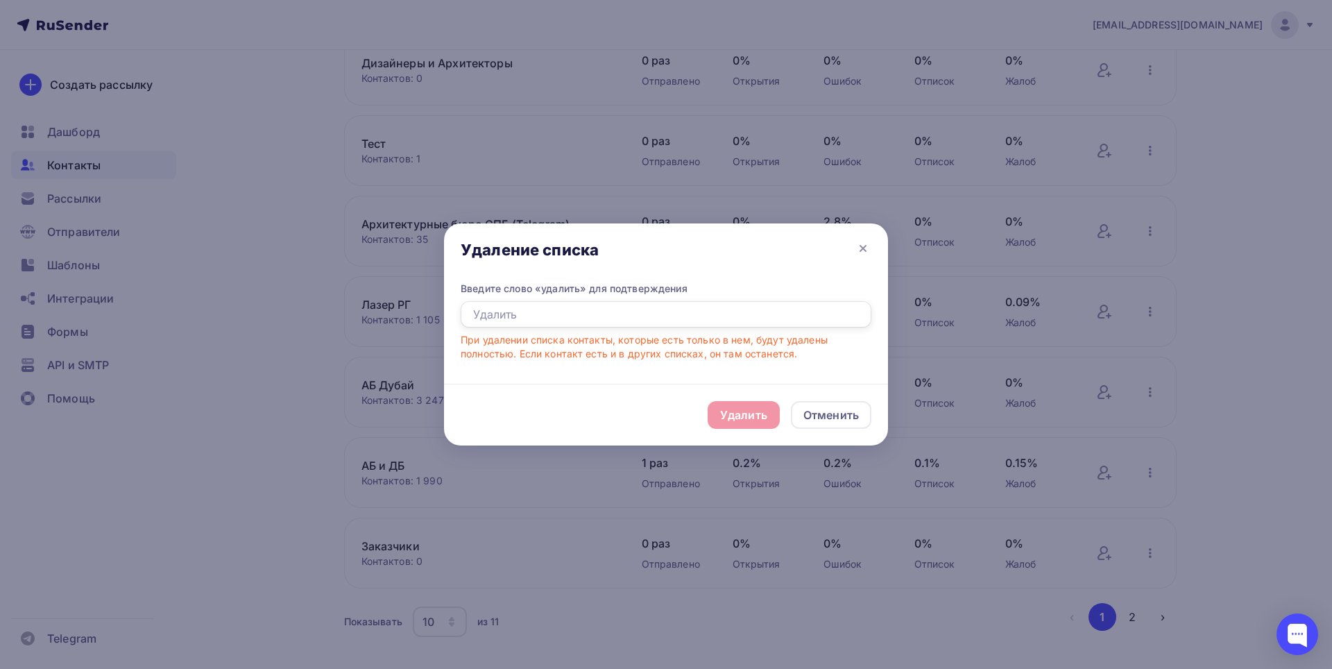
click at [557, 327] on input "text" at bounding box center [666, 314] width 411 height 26
type input "Удалить"
click at [727, 410] on div "Удалить" at bounding box center [743, 414] width 47 height 17
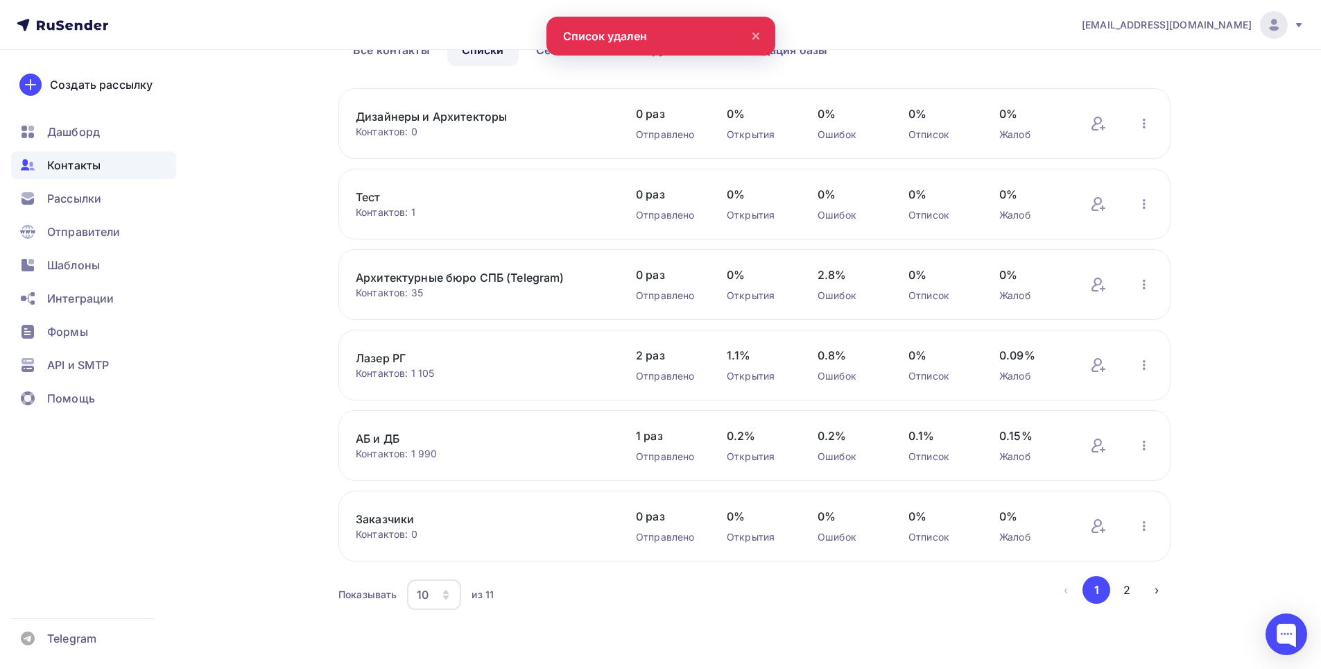
scroll to position [85, 0]
click at [1142, 362] on icon "button" at bounding box center [1144, 364] width 17 height 17
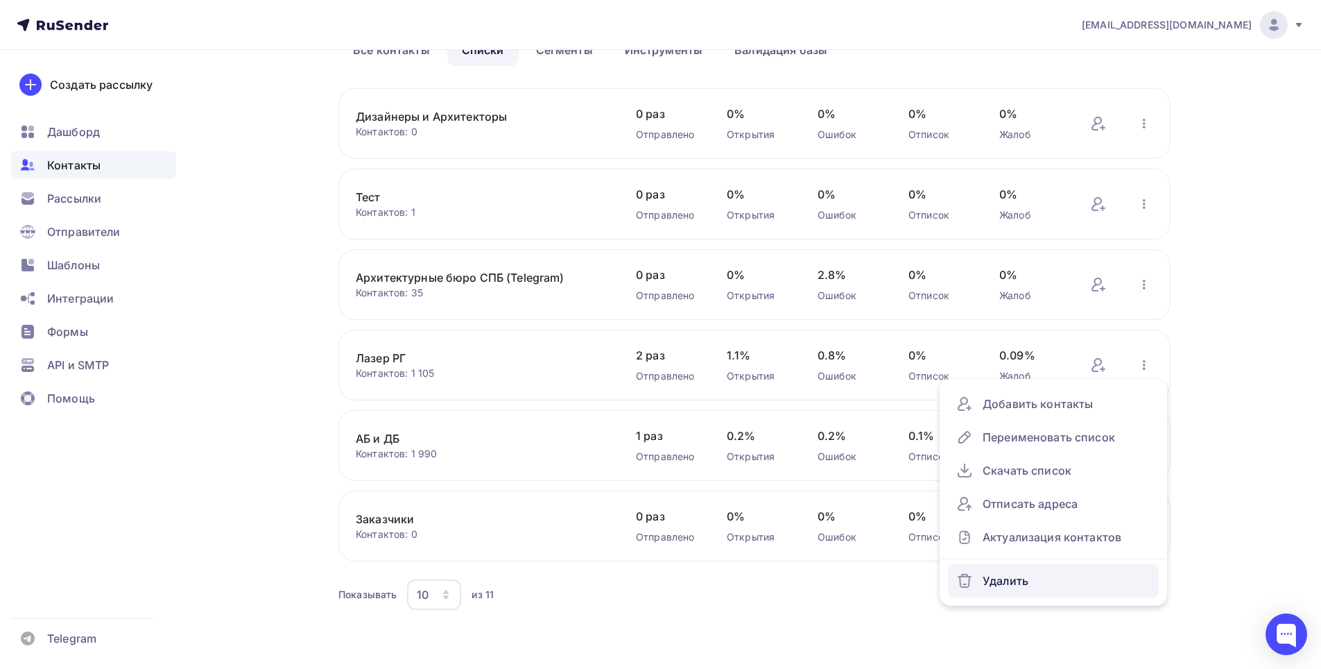
click at [977, 578] on div "Удалить" at bounding box center [1053, 580] width 194 height 22
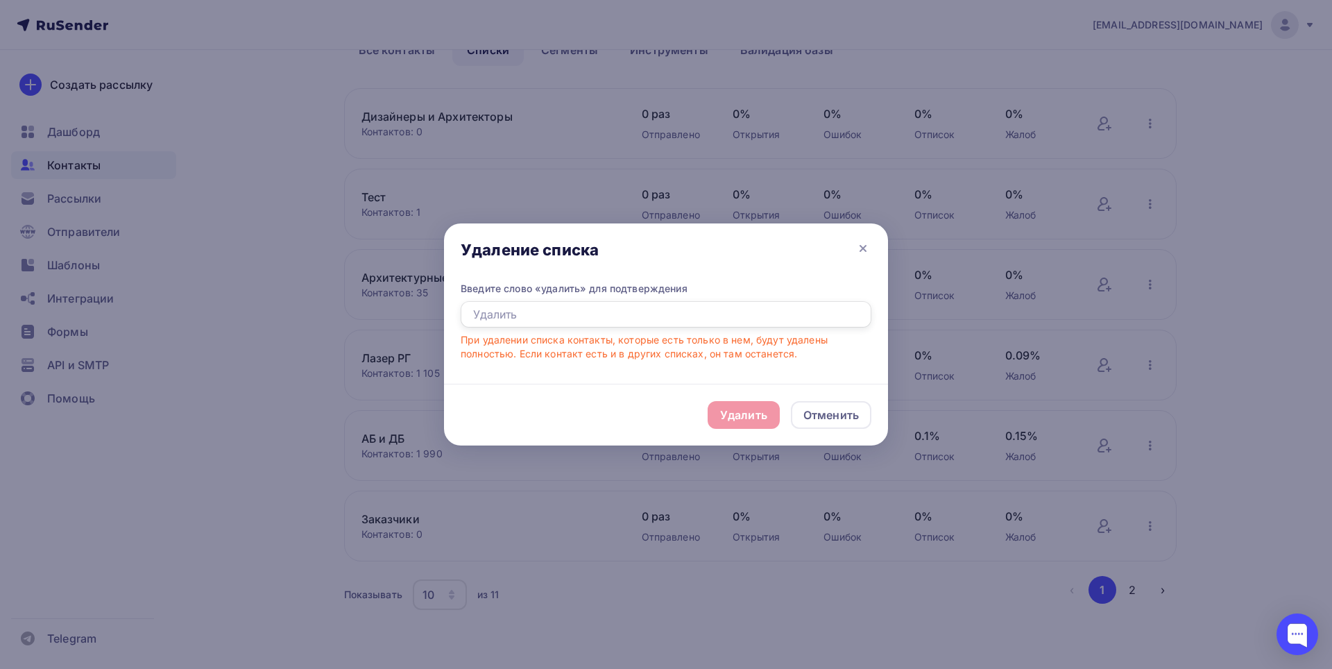
click at [540, 313] on input "text" at bounding box center [666, 314] width 411 height 26
type input "Удалить"
click at [739, 409] on div "Удалить" at bounding box center [743, 414] width 47 height 17
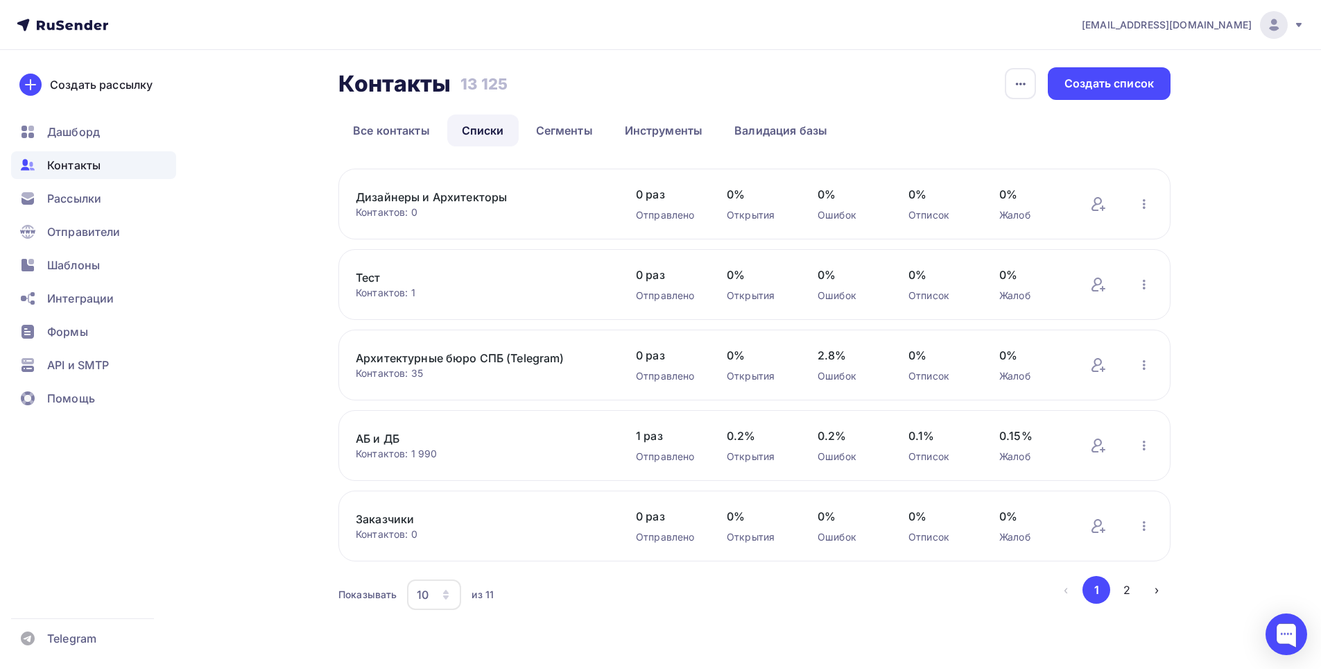
scroll to position [5, 0]
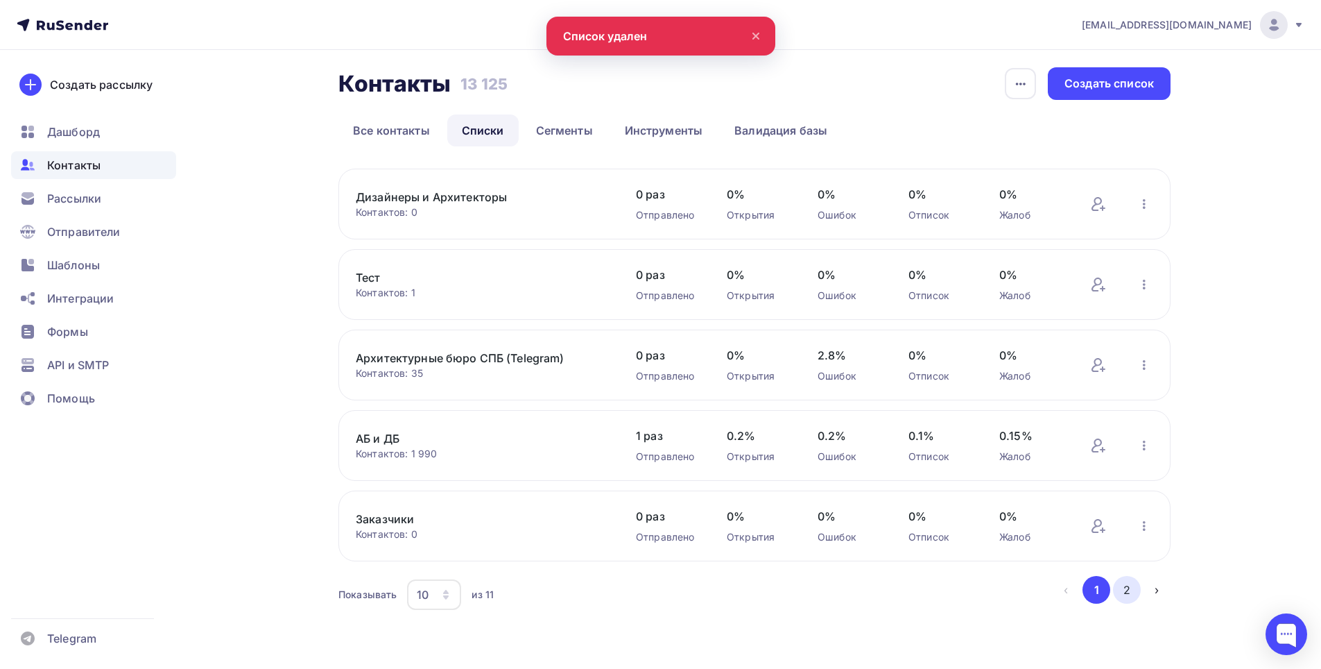
click at [1121, 589] on button "2" at bounding box center [1127, 590] width 28 height 28
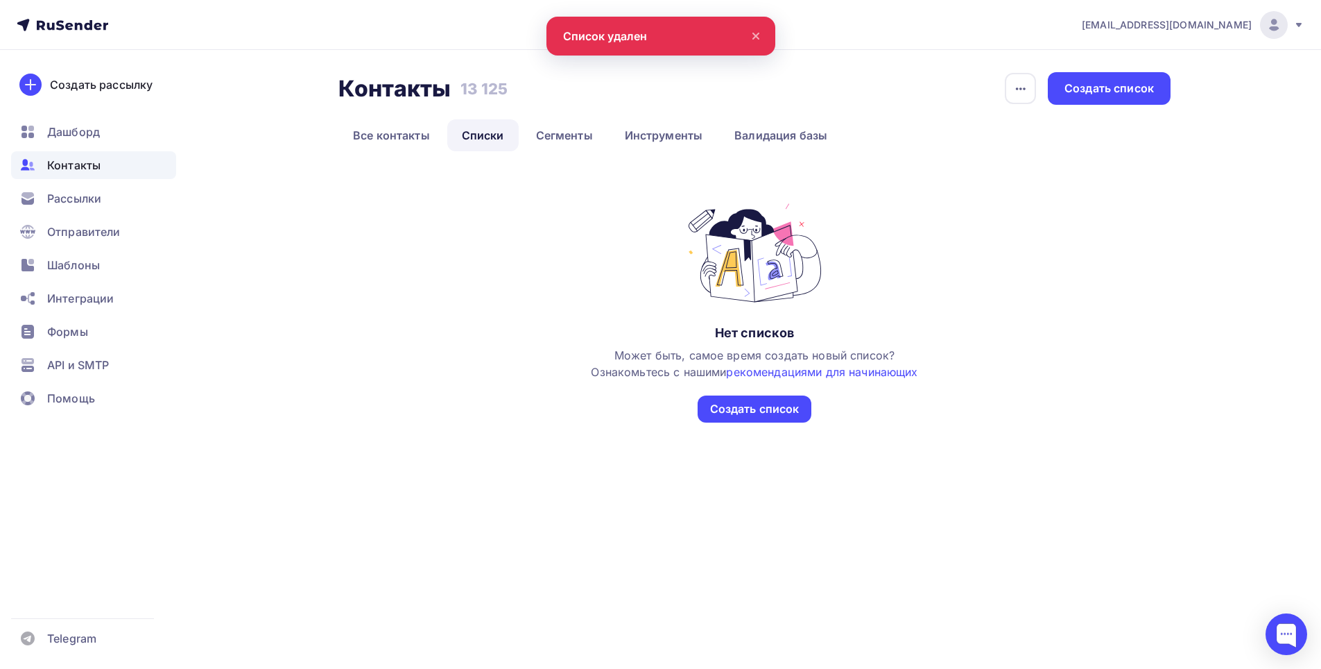
scroll to position [0, 0]
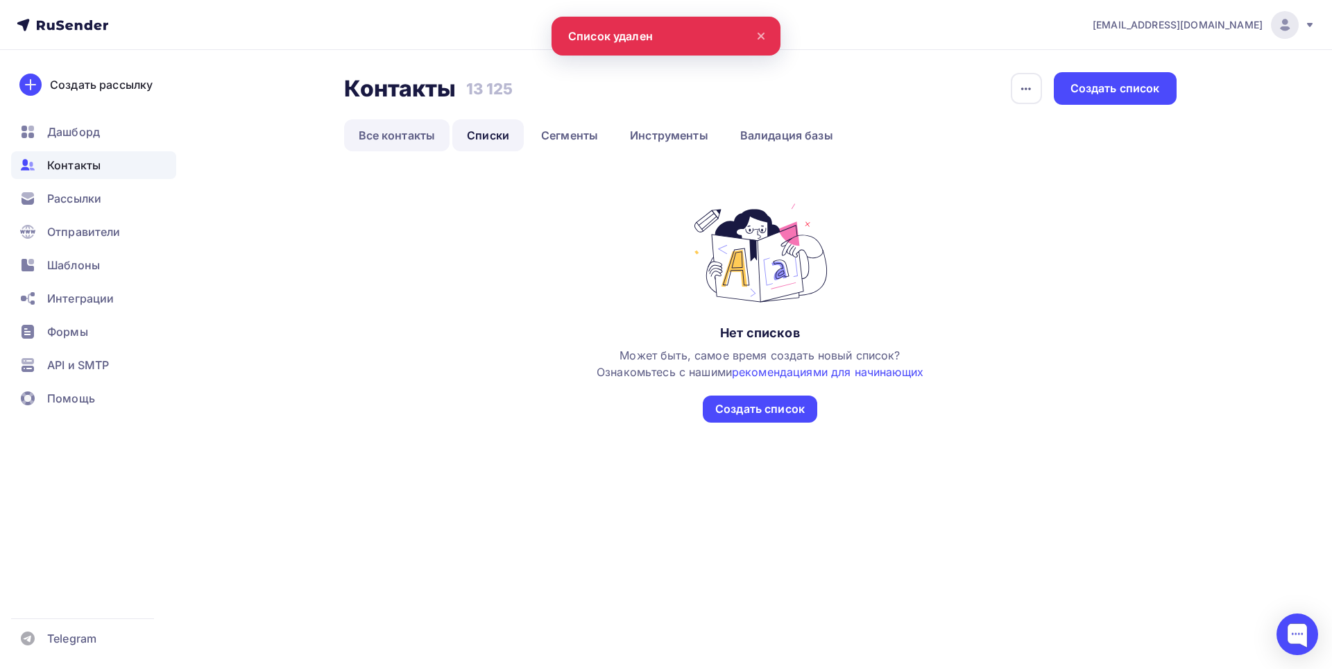
click at [413, 130] on link "Все контакты" at bounding box center [397, 135] width 106 height 32
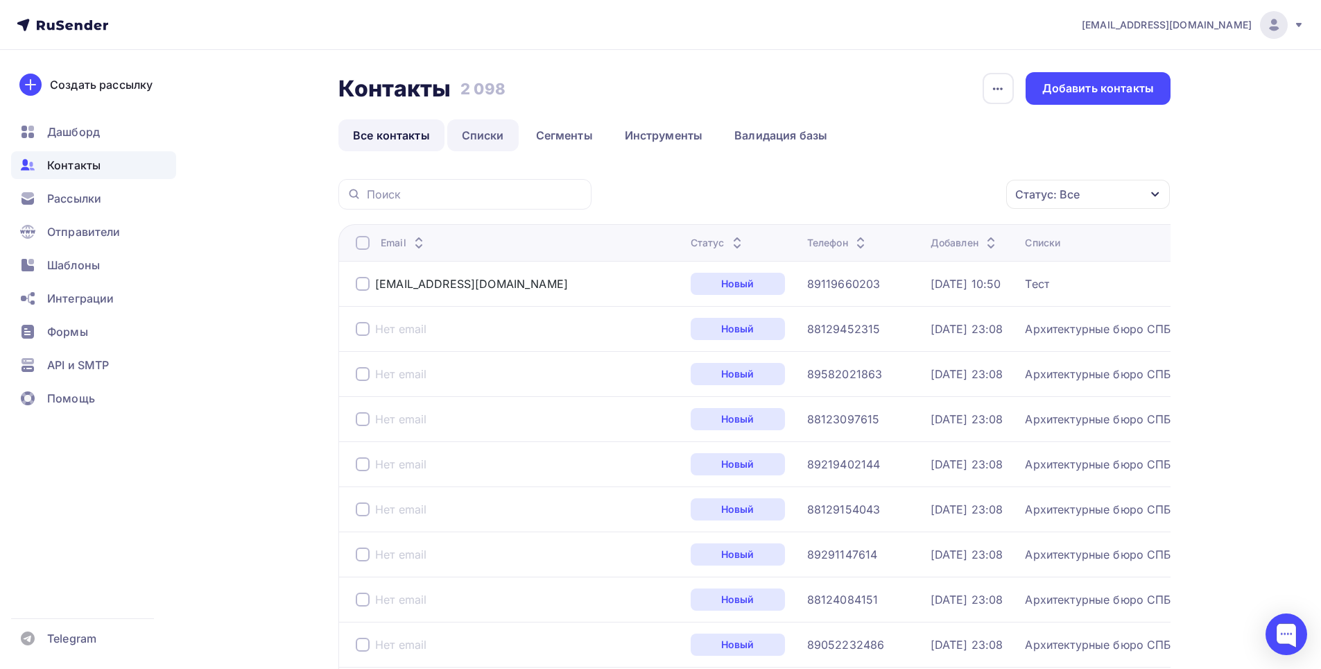
click at [495, 136] on link "Списки" at bounding box center [482, 135] width 71 height 32
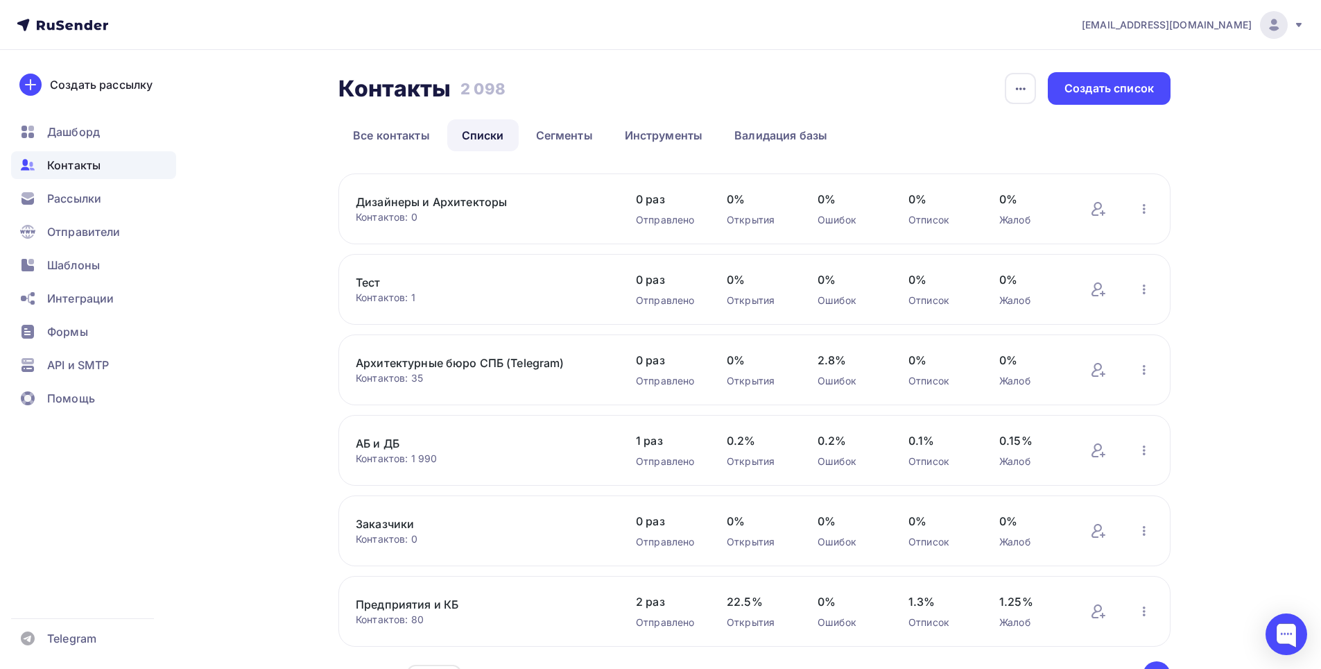
click at [389, 442] on link "АБ и ДБ" at bounding box center [474, 443] width 236 height 17
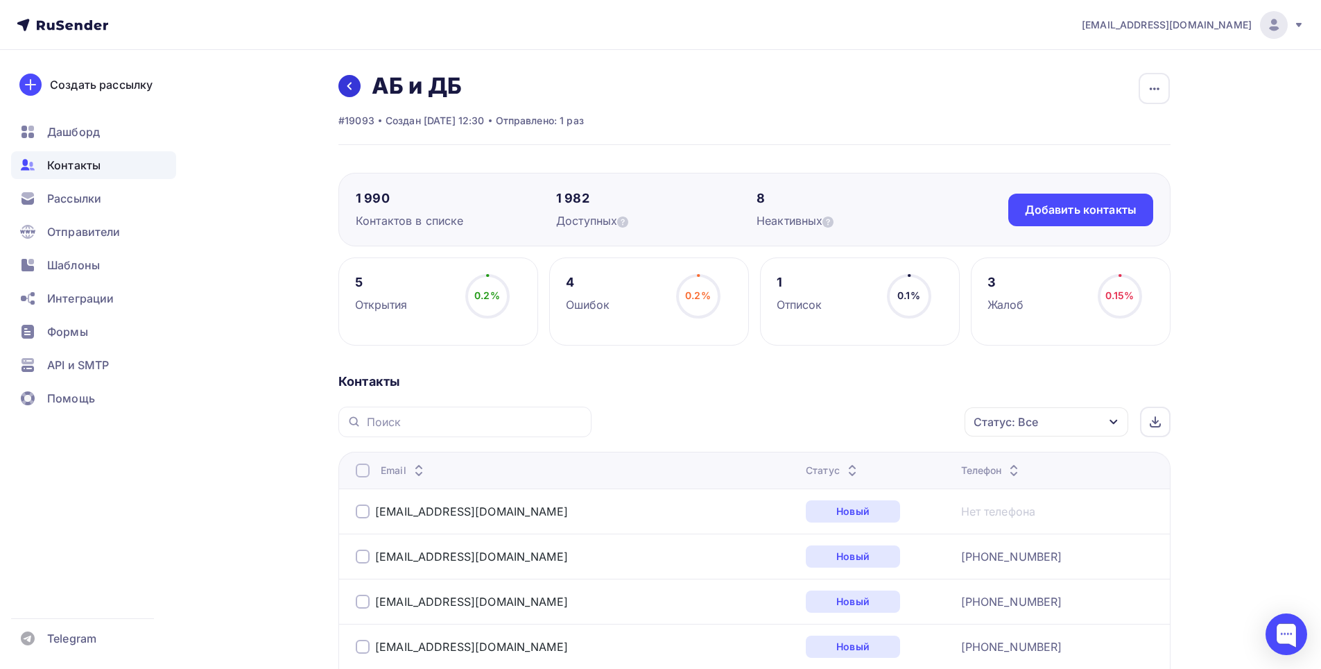
click at [352, 85] on icon at bounding box center [349, 85] width 11 height 11
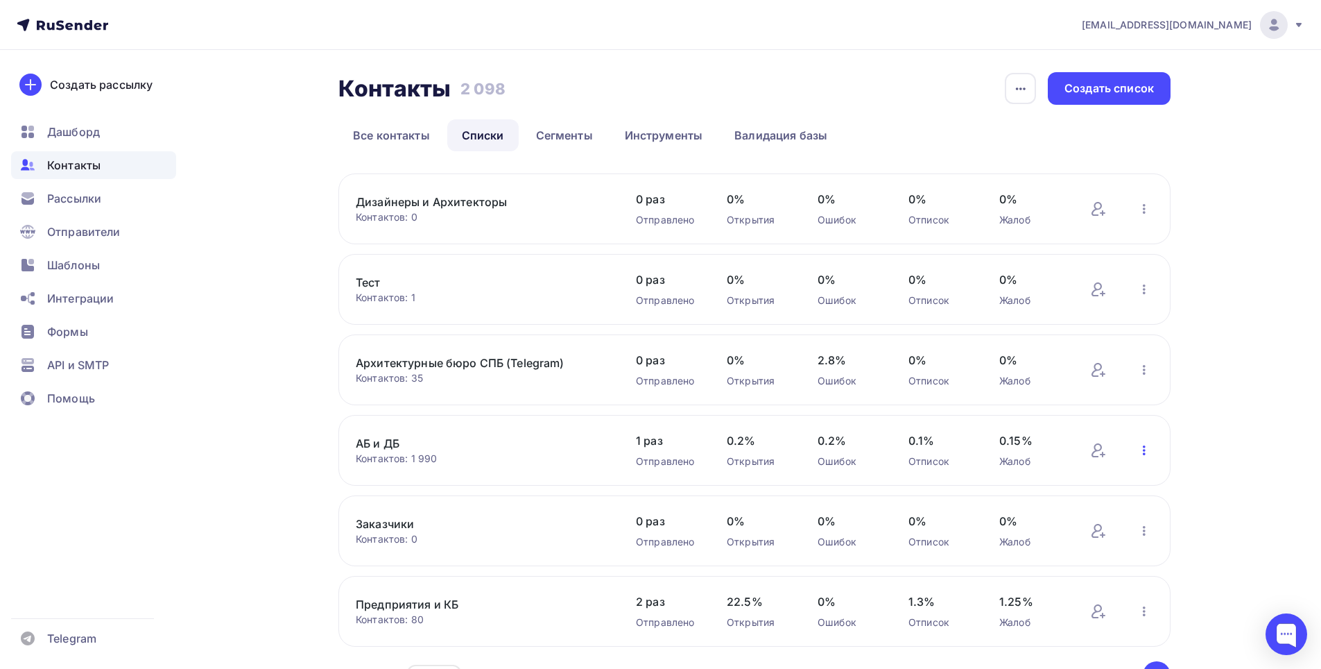
click at [1146, 447] on icon "button" at bounding box center [1144, 450] width 17 height 17
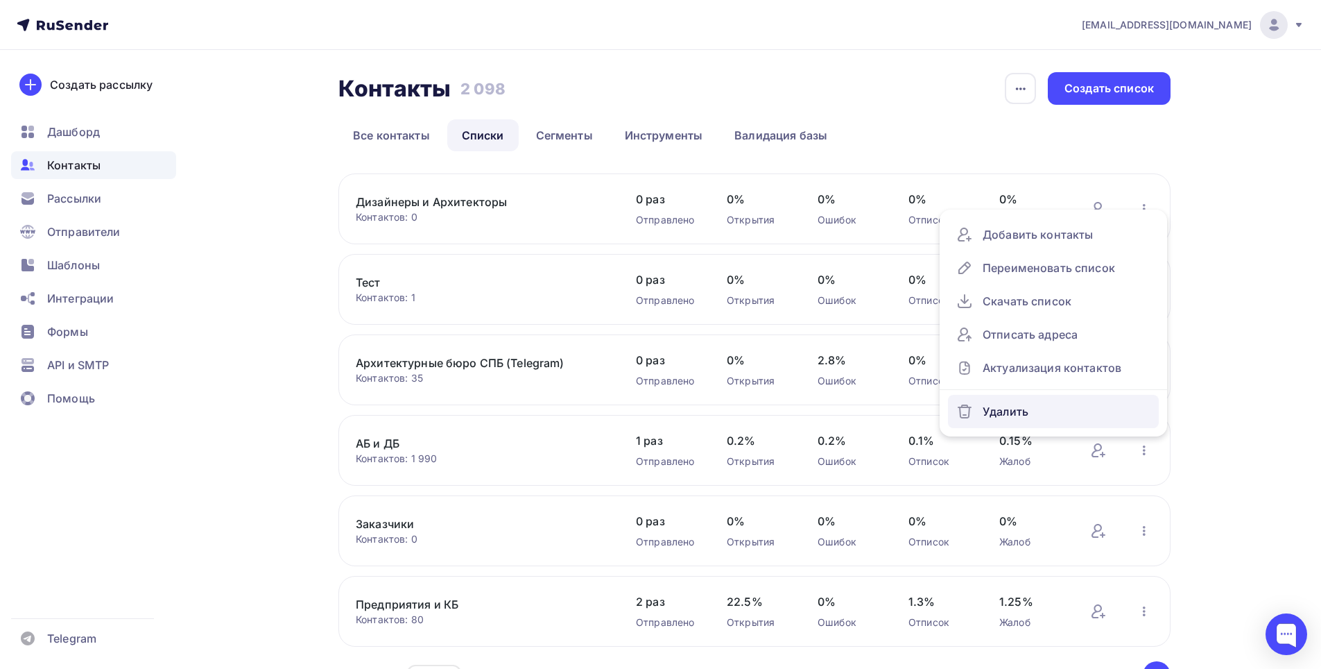
click at [1045, 409] on div "Удалить" at bounding box center [1053, 411] width 194 height 22
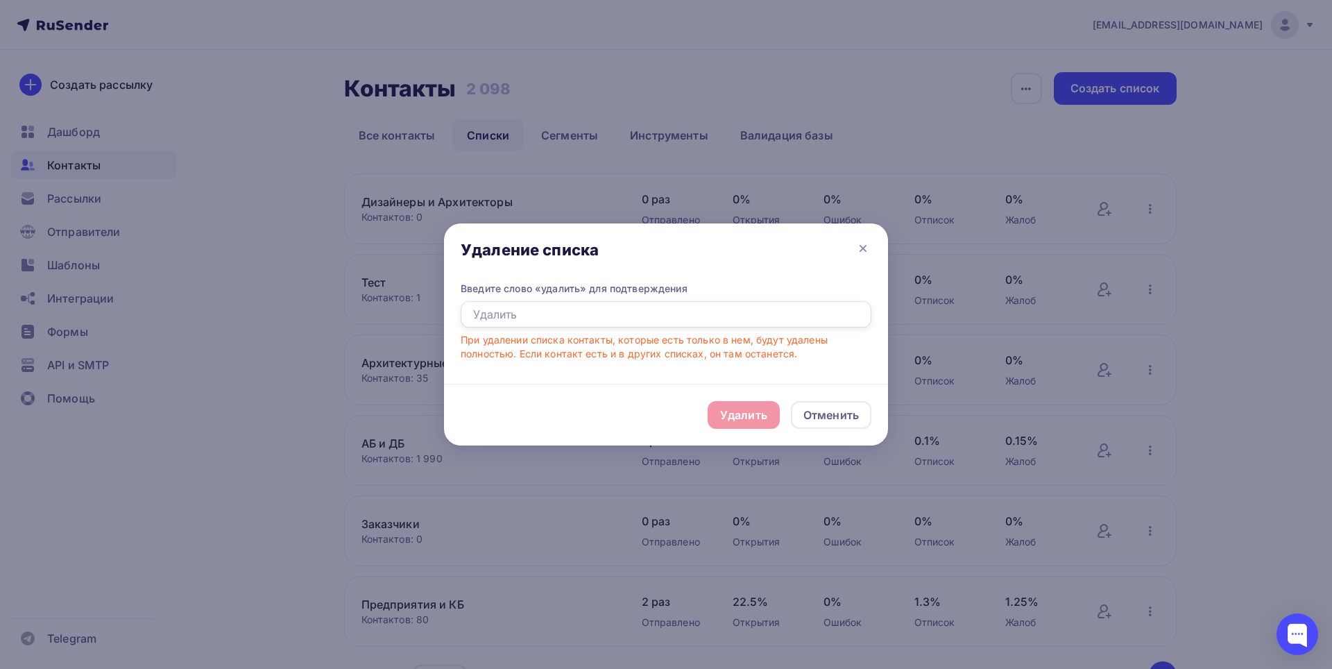
click at [556, 314] on input "text" at bounding box center [666, 314] width 411 height 26
type input "Удалить"
click at [750, 405] on div "Удалить" at bounding box center [743, 415] width 72 height 28
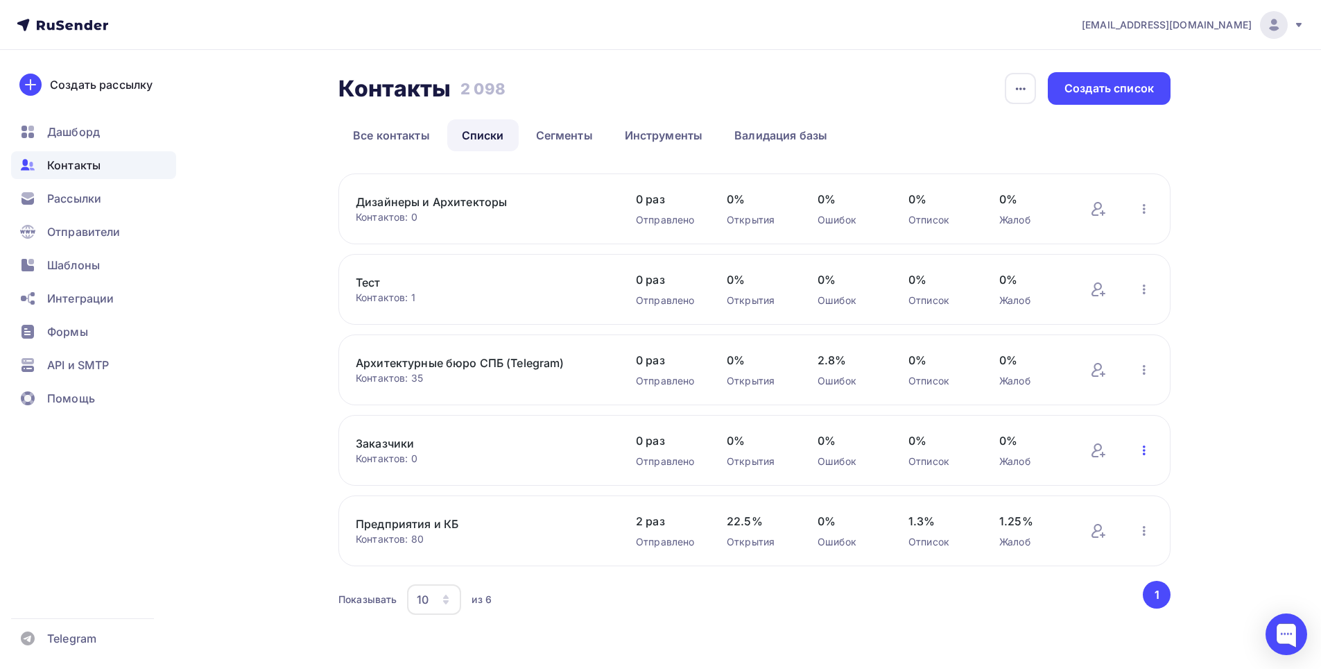
click at [1144, 451] on icon "button" at bounding box center [1144, 450] width 3 height 10
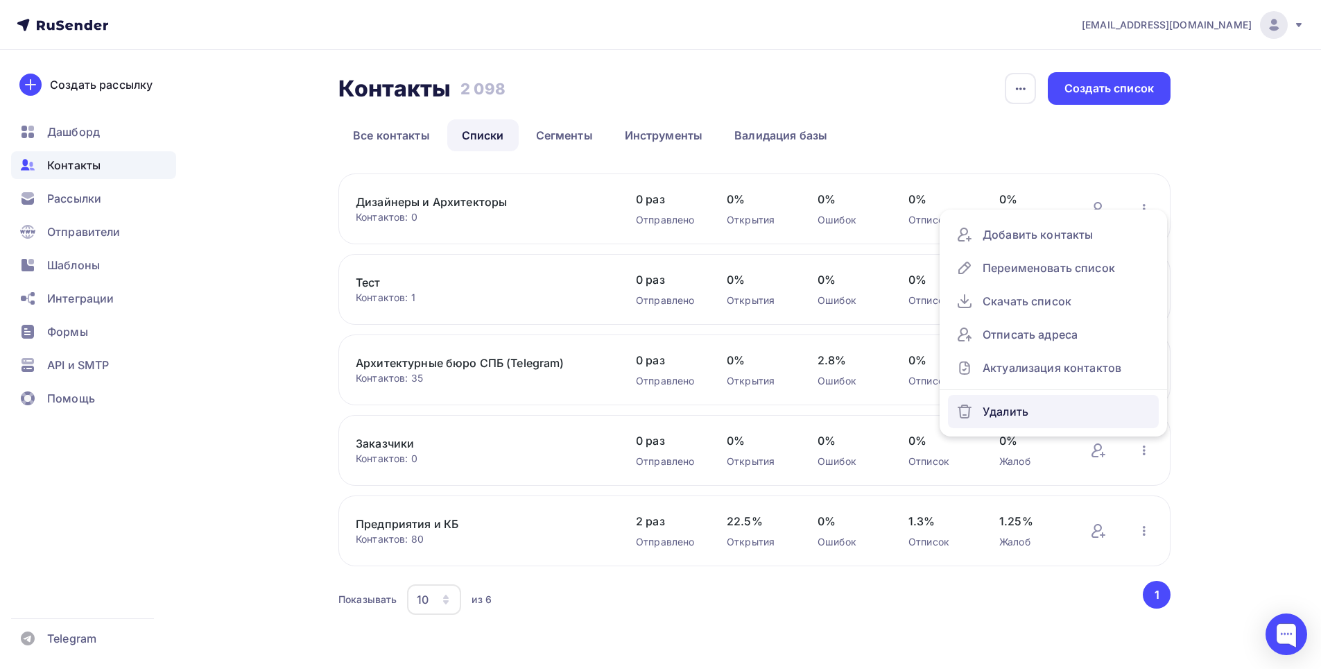
drag, startPoint x: 999, startPoint y: 428, endPoint x: 999, endPoint y: 412, distance: 16.0
click at [999, 424] on ul "Добавить контакты Переименовать список Скачать список Отписать адреса Актуализа…" at bounding box center [1053, 322] width 227 height 227
click at [999, 412] on div "Удалить" at bounding box center [1053, 411] width 194 height 22
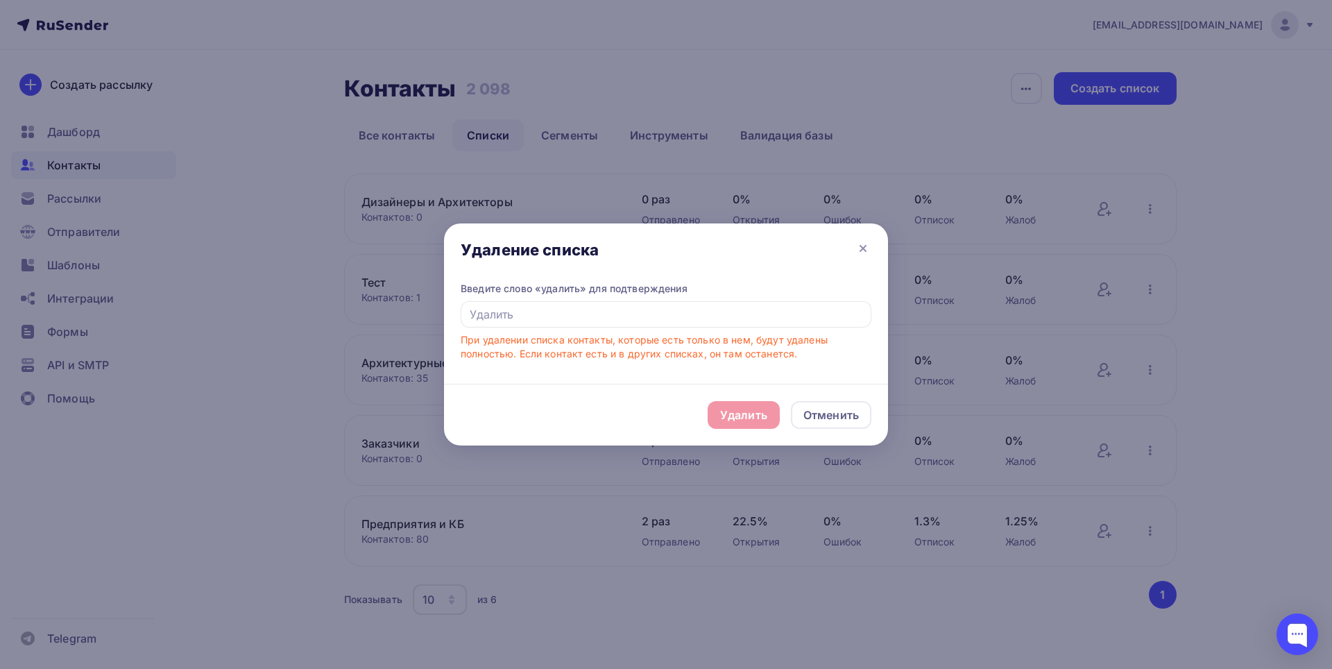
click at [556, 293] on div "Введите слово «удалить» для подтверждения" at bounding box center [666, 289] width 411 height 14
click at [547, 309] on input "text" at bounding box center [666, 314] width 411 height 26
type input "Удалить"
click at [739, 415] on div "Удалить" at bounding box center [743, 414] width 47 height 17
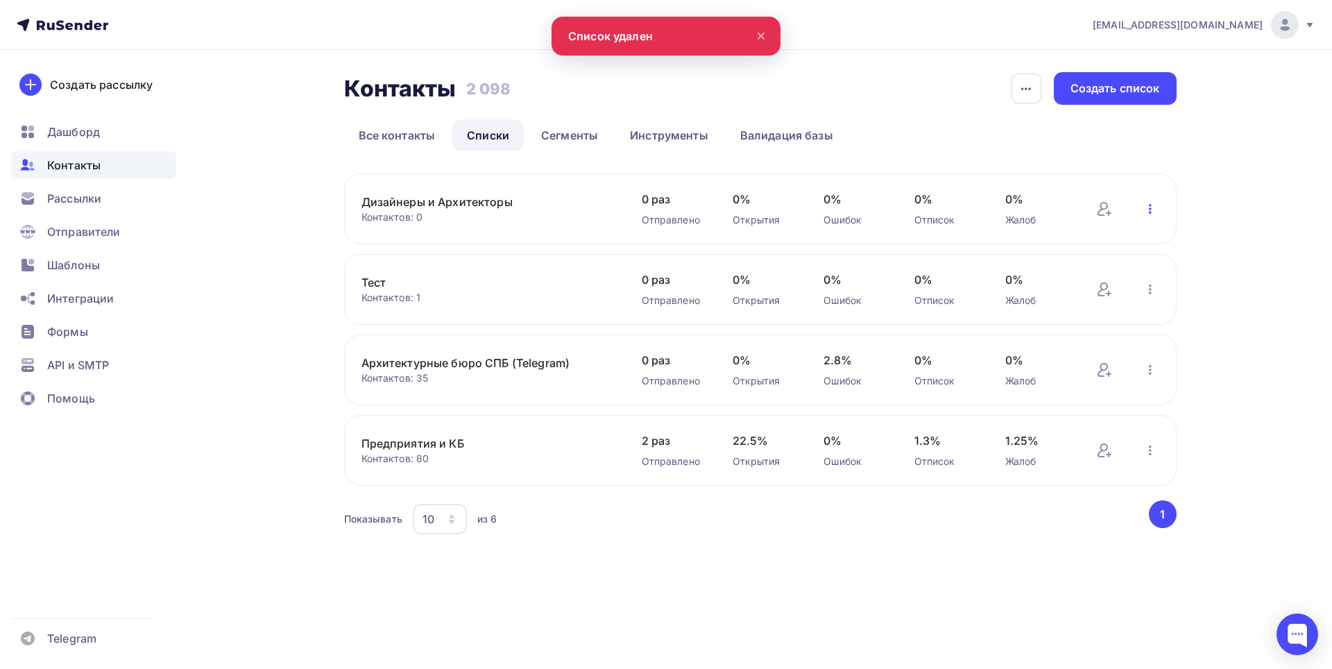
click at [1148, 212] on icon "button" at bounding box center [1150, 208] width 17 height 17
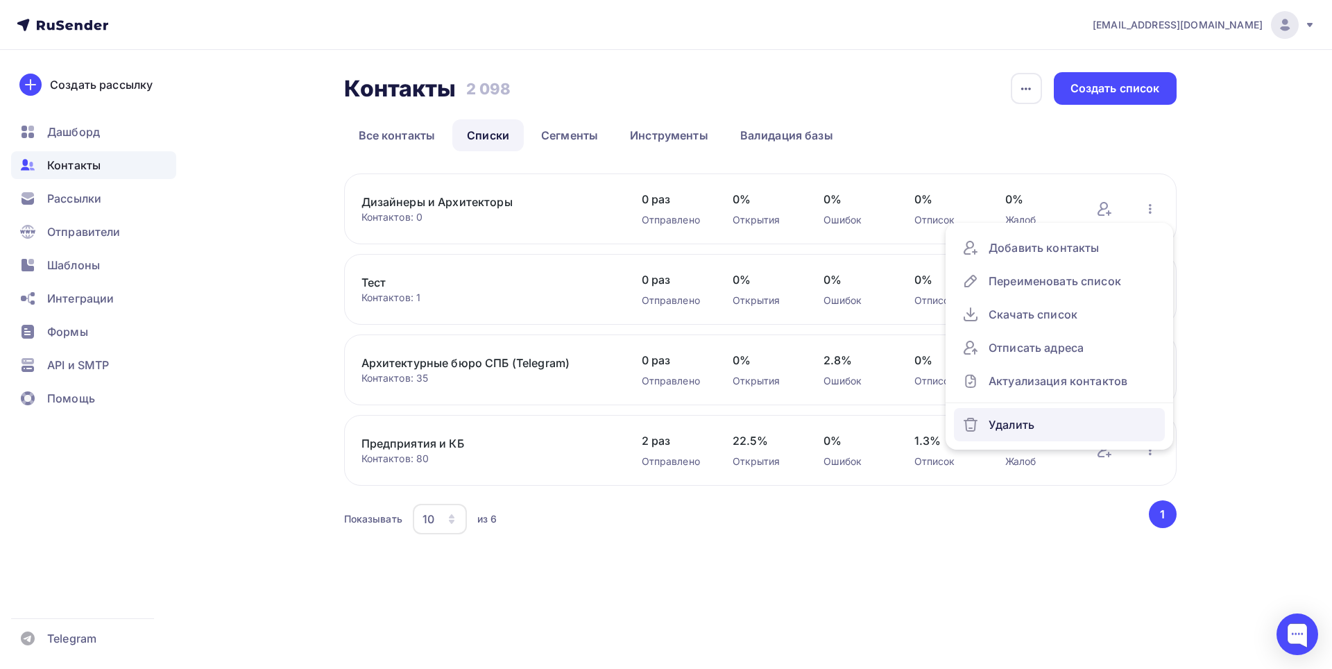
click at [1017, 431] on div "Удалить" at bounding box center [1059, 424] width 194 height 22
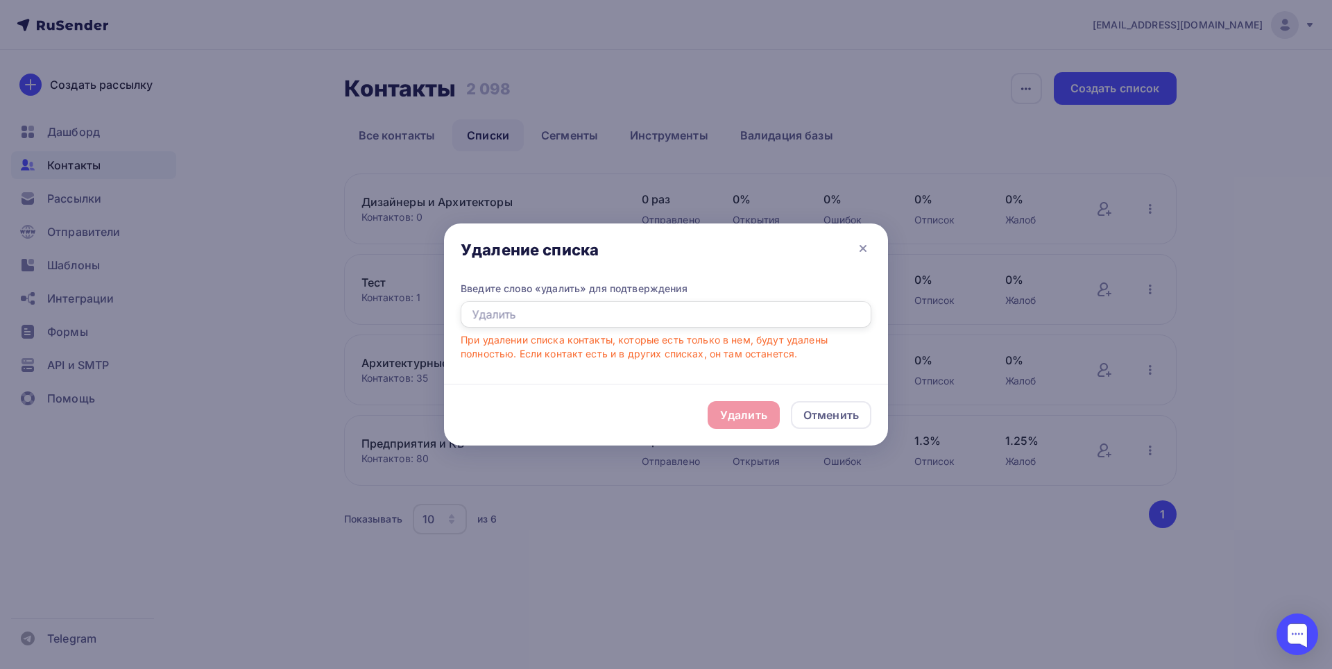
click at [556, 310] on input "text" at bounding box center [666, 314] width 411 height 26
type input "Удалить"
click at [726, 418] on div "Удалить" at bounding box center [743, 414] width 47 height 17
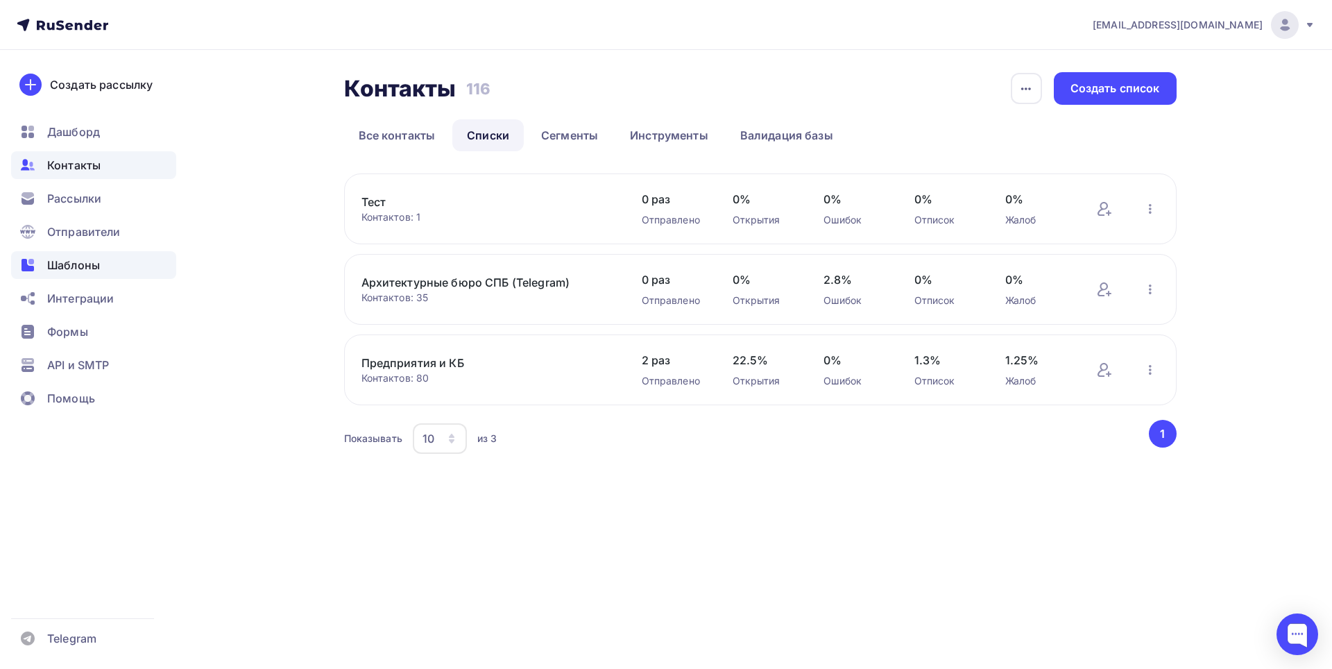
click at [72, 264] on span "Шаблоны" at bounding box center [73, 265] width 53 height 17
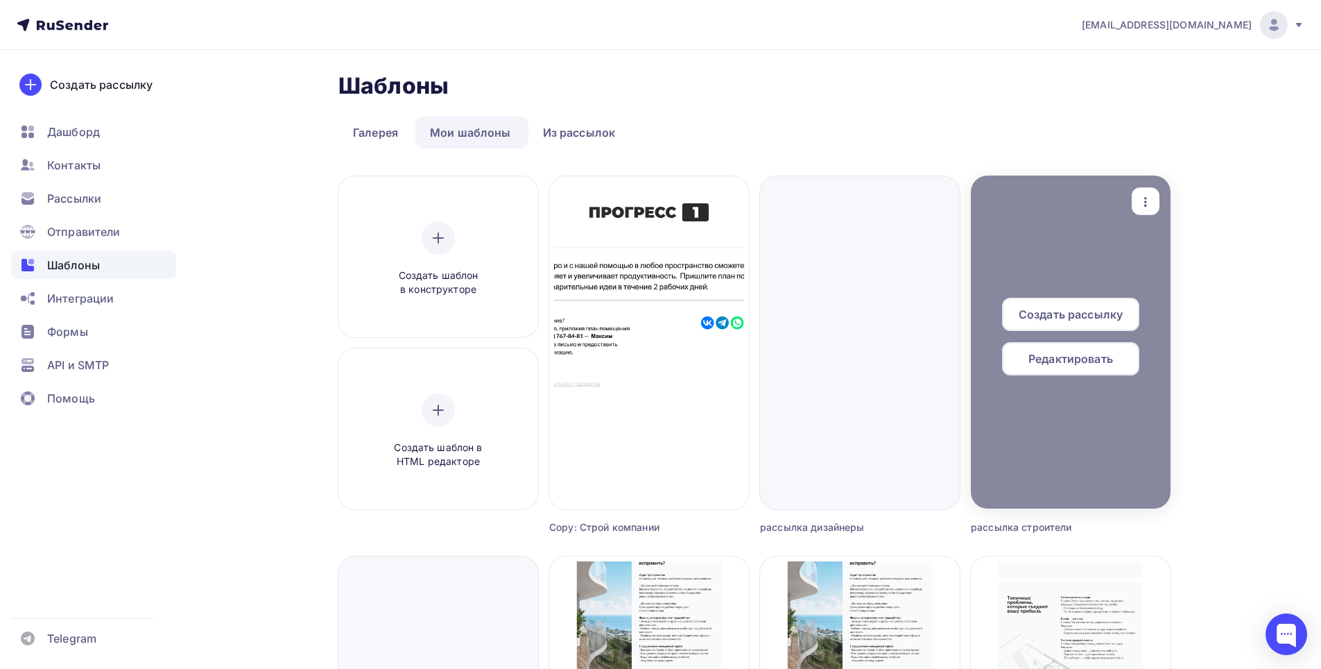
click at [1143, 201] on icon "button" at bounding box center [1145, 202] width 17 height 17
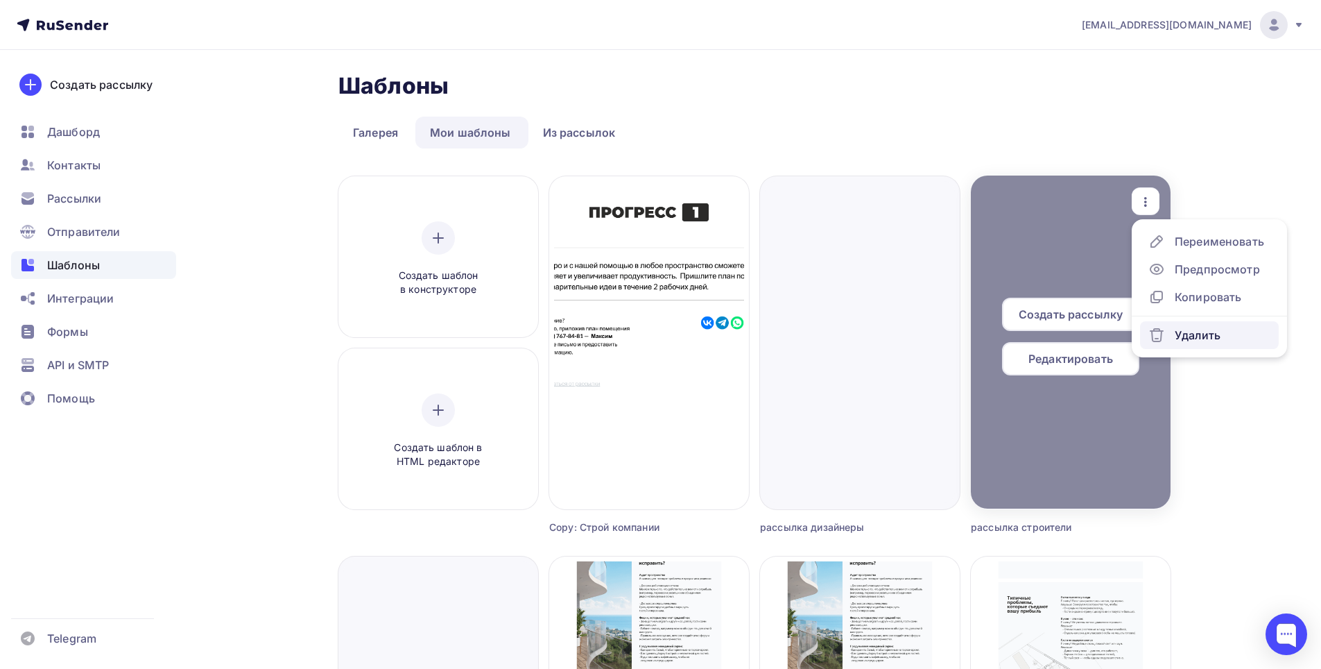
click at [1168, 342] on div "Удалить" at bounding box center [1185, 335] width 72 height 17
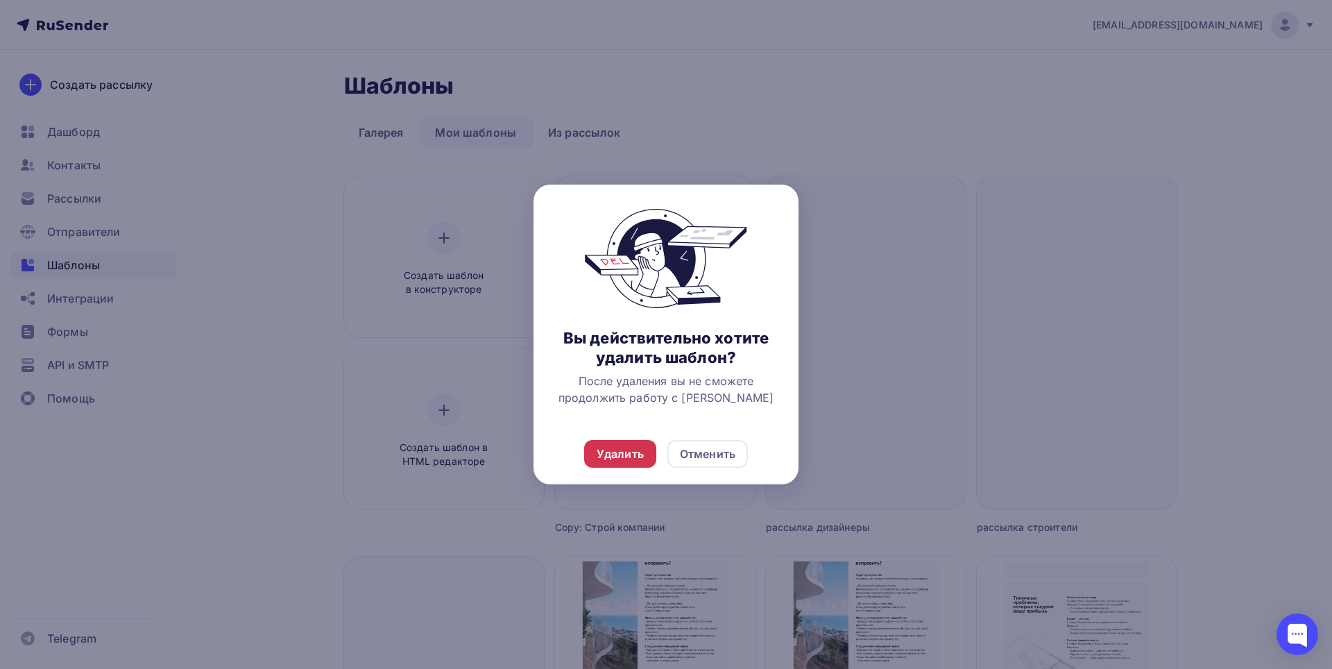
click at [628, 447] on div "Удалить" at bounding box center [619, 453] width 47 height 17
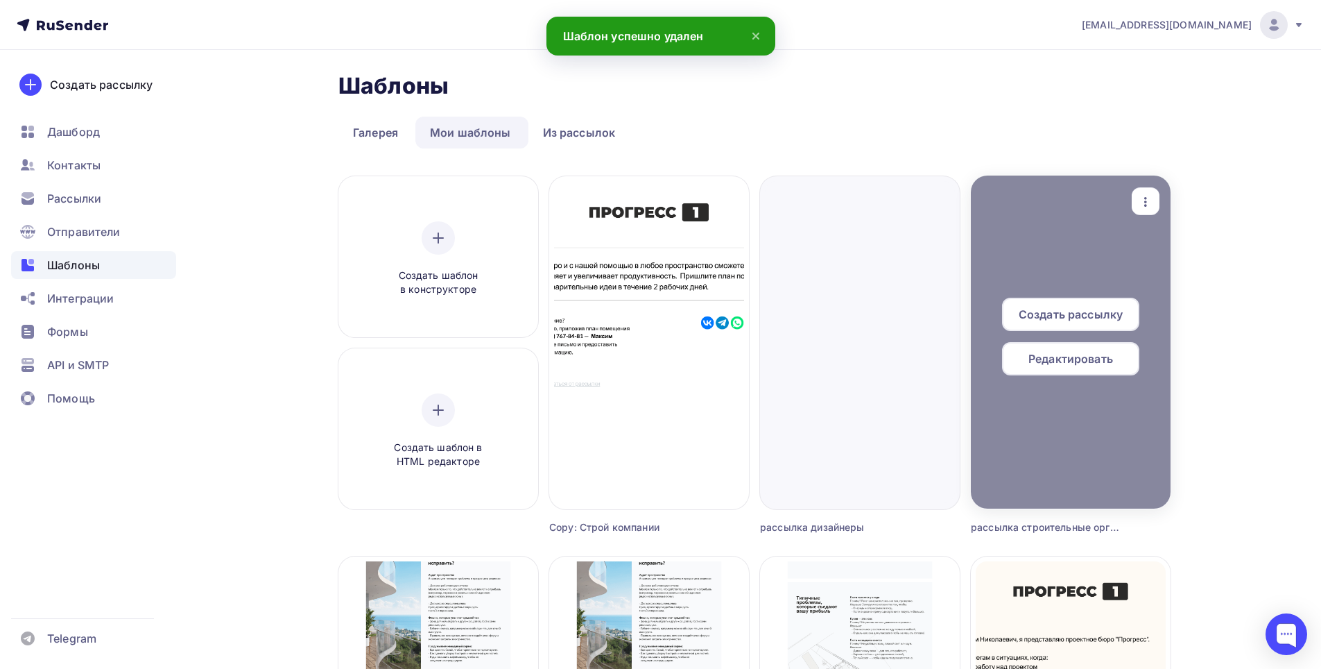
click at [1142, 201] on icon "button" at bounding box center [1145, 202] width 17 height 17
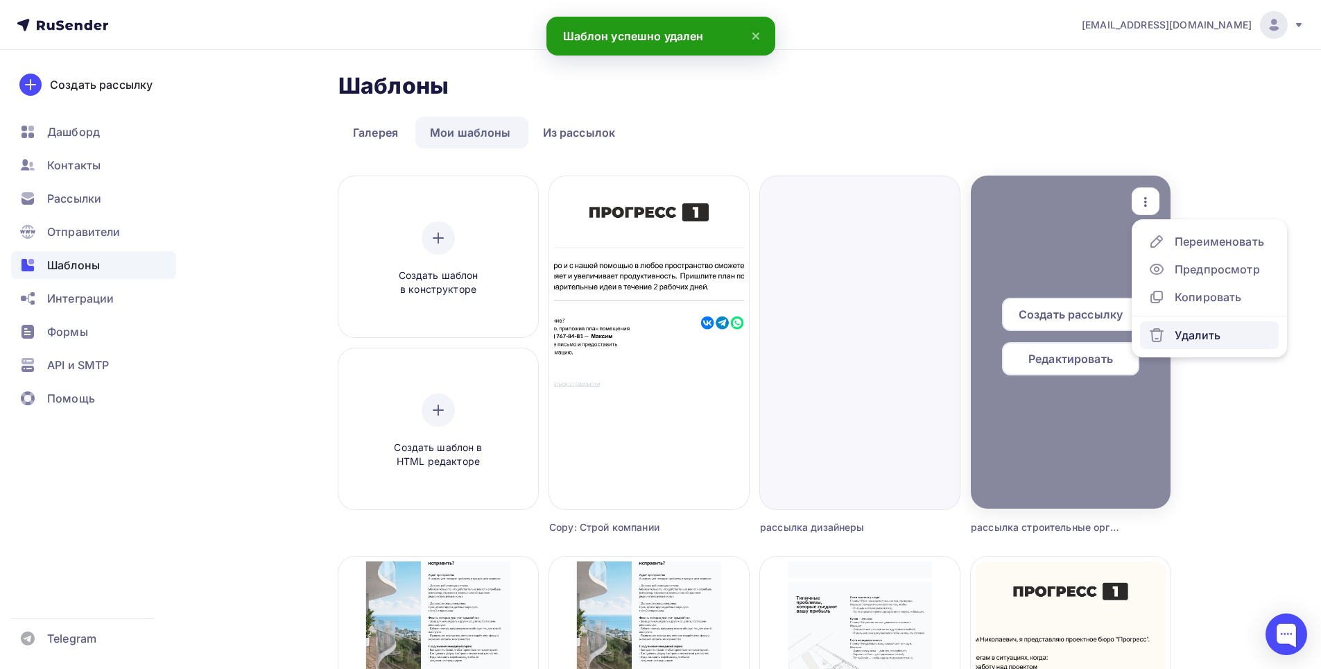
click at [1169, 337] on div "Удалить" at bounding box center [1185, 335] width 72 height 17
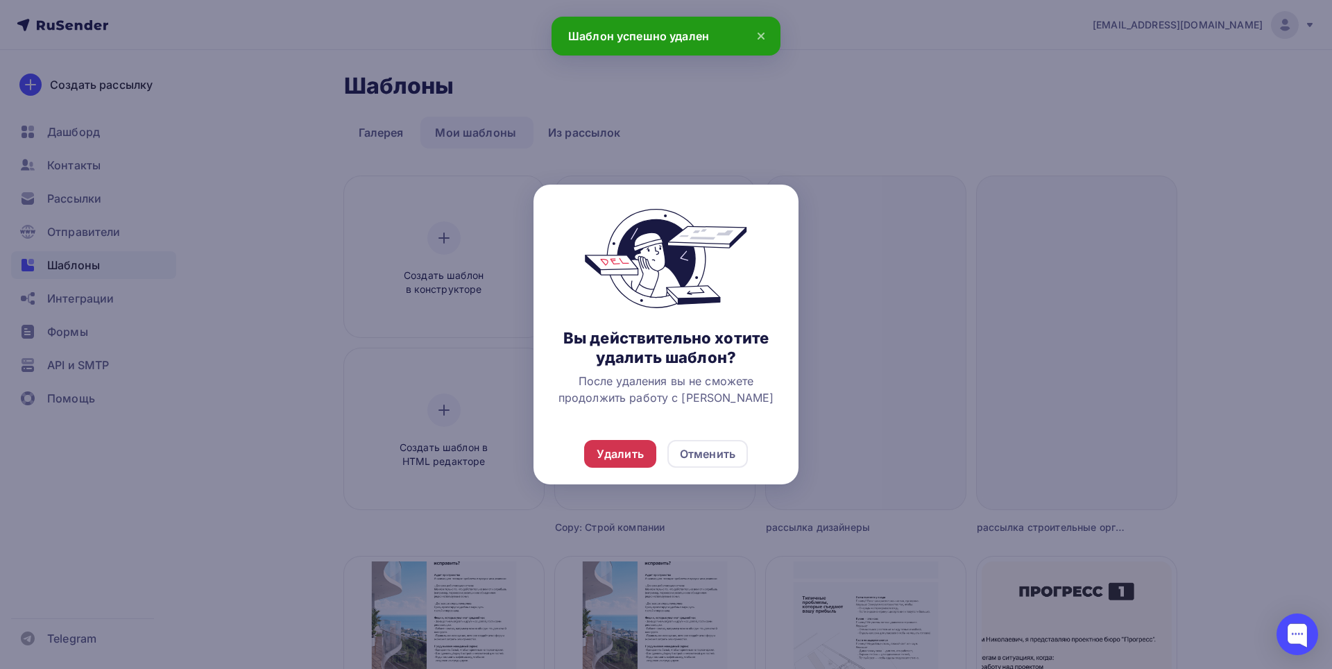
drag, startPoint x: 634, startPoint y: 463, endPoint x: 664, endPoint y: 445, distance: 34.5
click at [634, 463] on div "Удалить" at bounding box center [620, 454] width 72 height 28
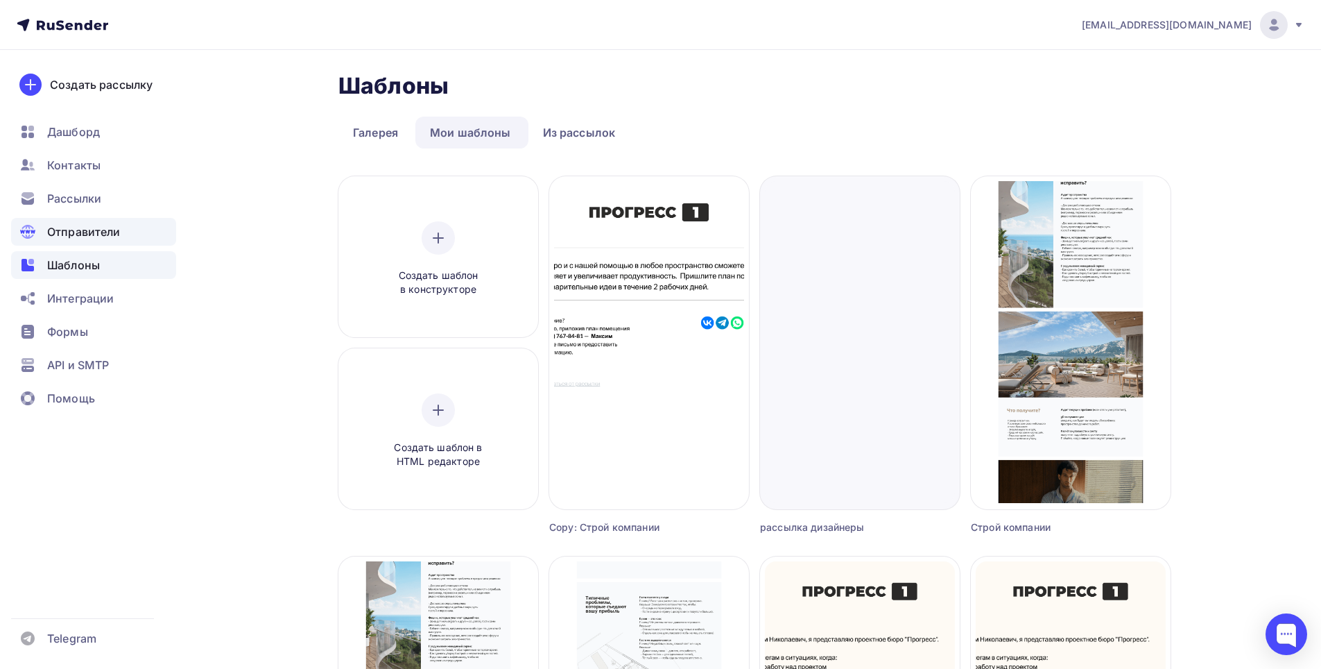
click at [92, 234] on span "Отправители" at bounding box center [84, 231] width 74 height 17
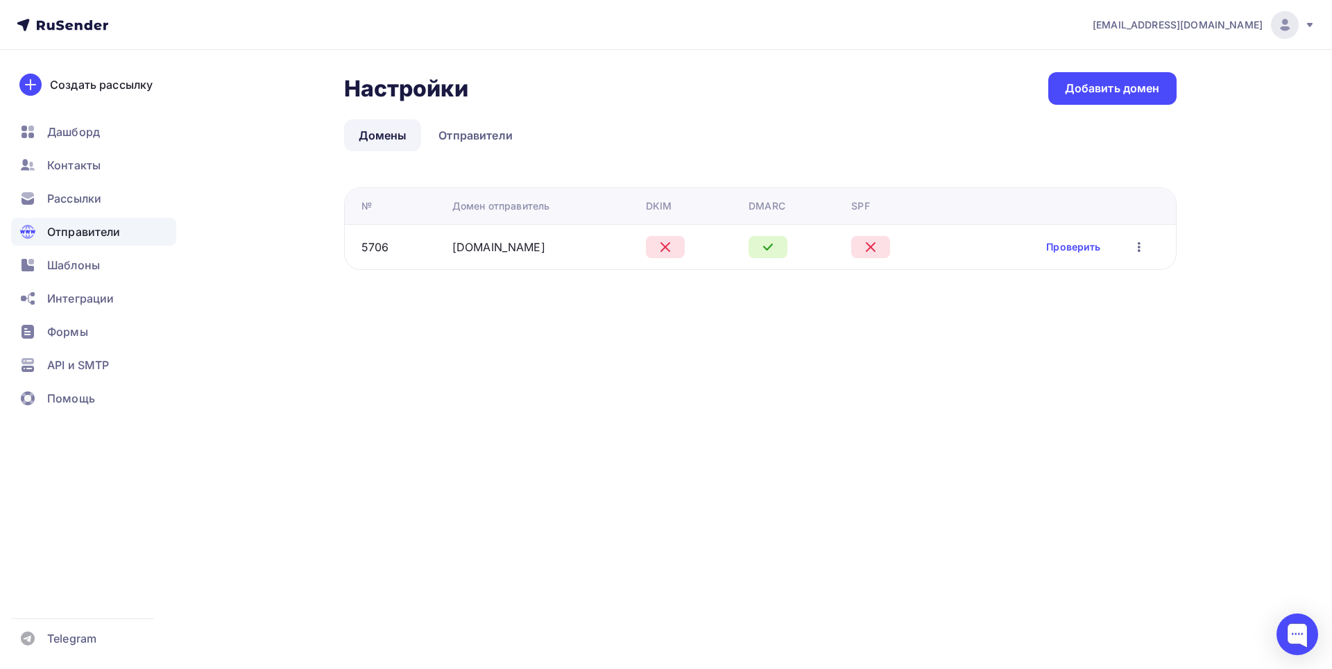
drag, startPoint x: 567, startPoint y: 246, endPoint x: 442, endPoint y: 258, distance: 125.4
click at [442, 258] on tr "5706 [DOMAIN_NAME] Проверить Редактировать Удалить" at bounding box center [760, 246] width 831 height 45
copy tr "[DOMAIN_NAME]"
